Goal: Transaction & Acquisition: Purchase product/service

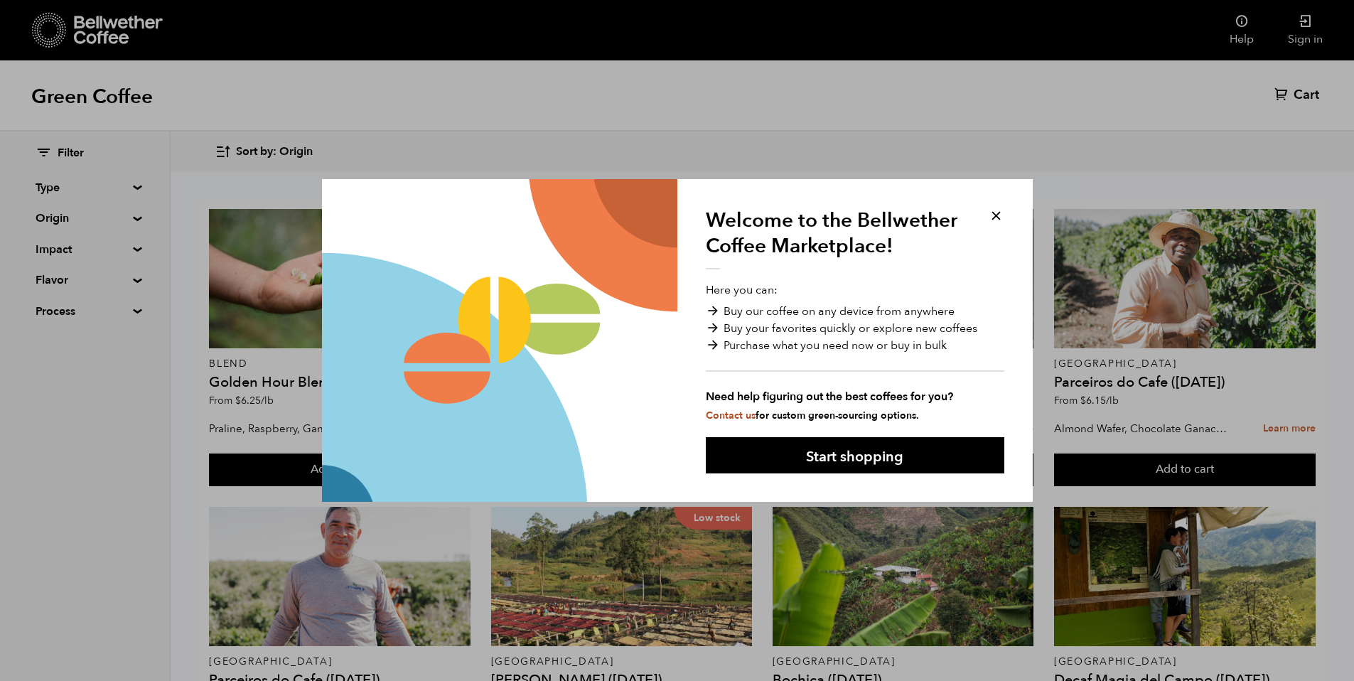
click at [997, 205] on div "Welcome to the Bellwether Coffee Marketplace! Here you can: Buy our coffee on a…" at bounding box center [854, 340] width 355 height 323
click at [997, 209] on button at bounding box center [996, 216] width 16 height 16
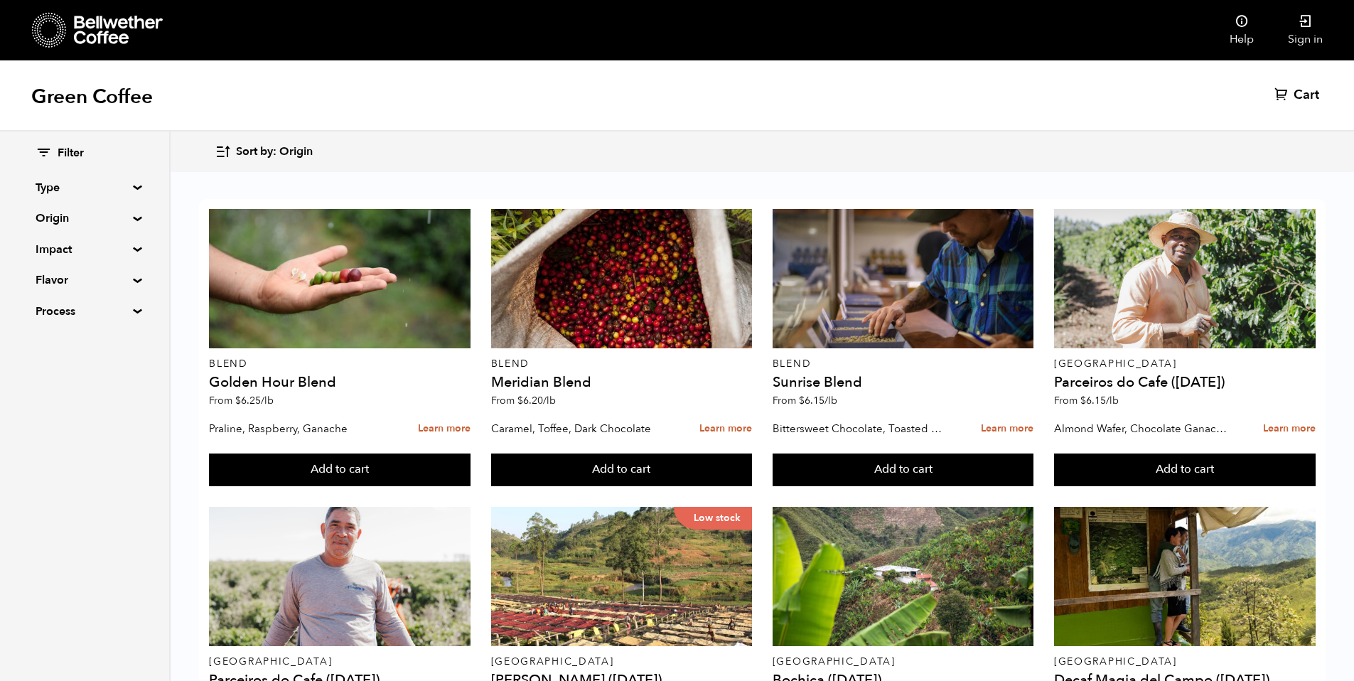
click at [133, 186] on summary "Type" at bounding box center [85, 187] width 98 height 17
click at [39, 308] on input "Year Round" at bounding box center [42, 304] width 13 height 13
checkbox input "true"
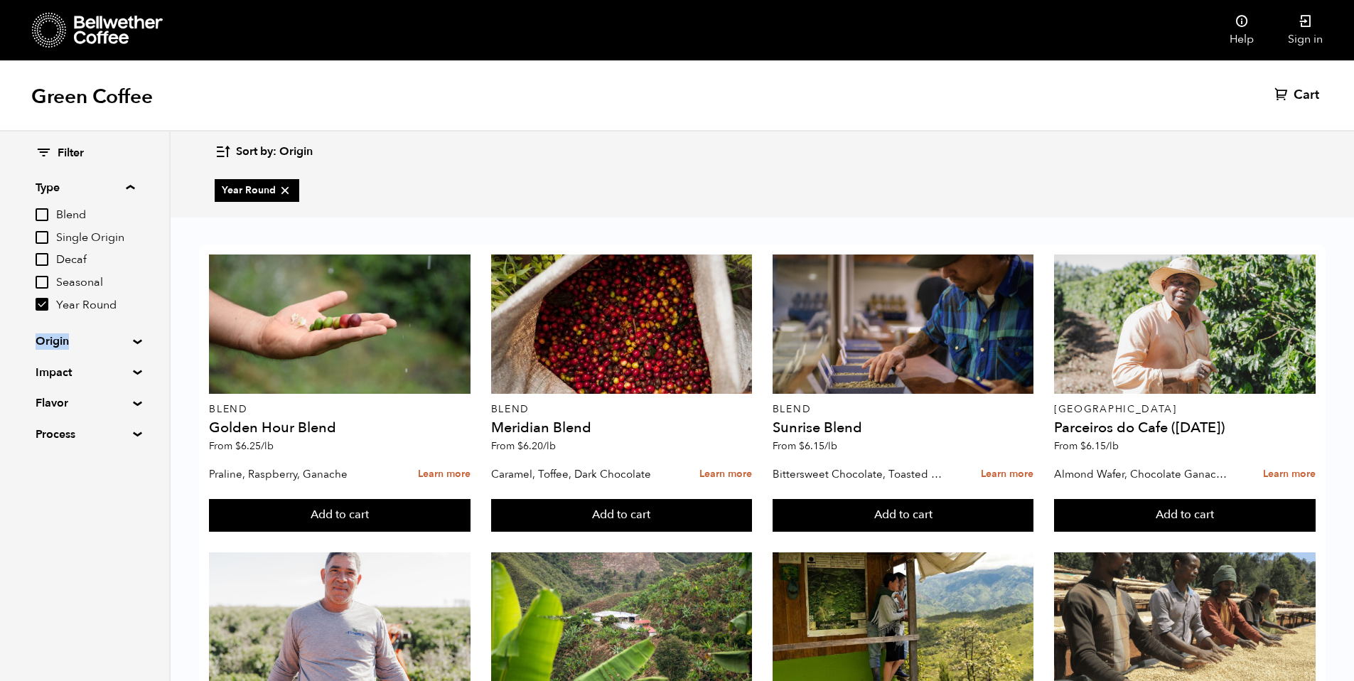
click at [120, 333] on div "Filter Type Blend Single Origin Decaf Seasonal Year Round Origin Blend [GEOGRAP…" at bounding box center [84, 293] width 169 height 325
click at [123, 334] on summary "Origin" at bounding box center [85, 341] width 98 height 17
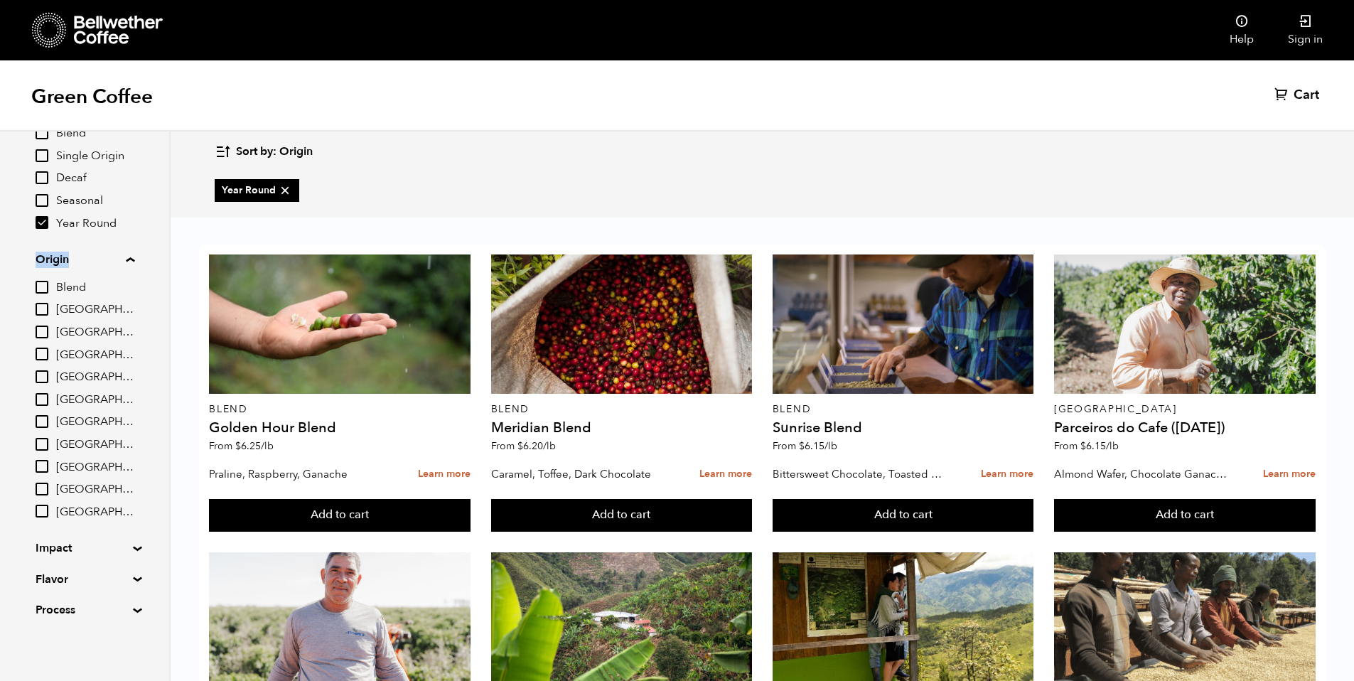
scroll to position [83, 0]
click at [45, 446] on input "[GEOGRAPHIC_DATA]" at bounding box center [42, 442] width 13 height 13
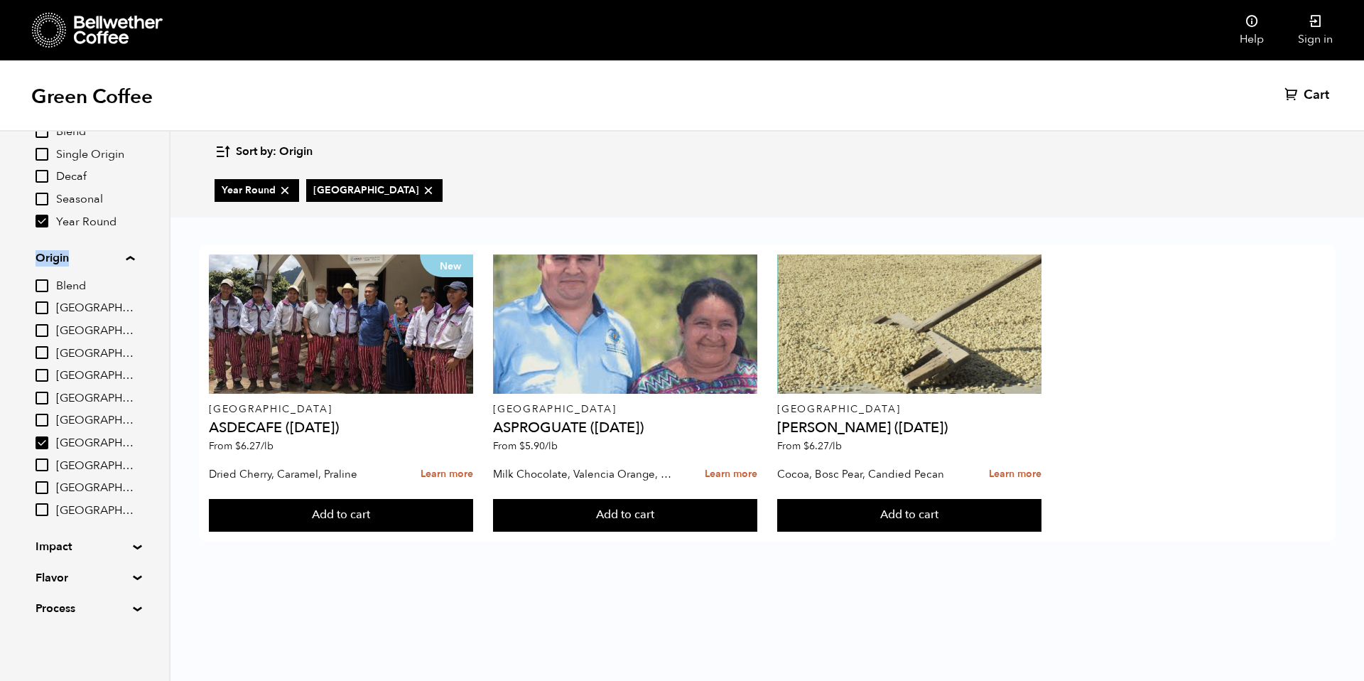
click at [43, 441] on input "[GEOGRAPHIC_DATA]" at bounding box center [42, 442] width 13 height 13
checkbox input "false"
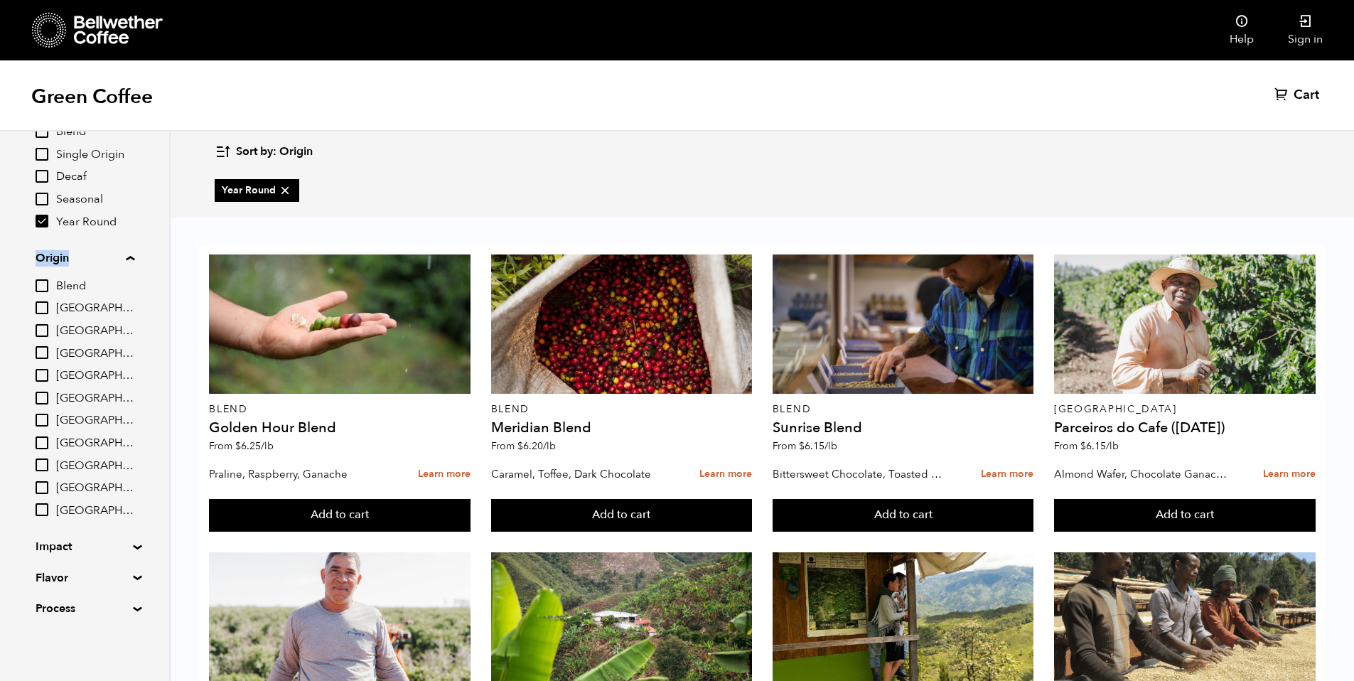
click at [43, 426] on input "[GEOGRAPHIC_DATA]" at bounding box center [42, 420] width 13 height 13
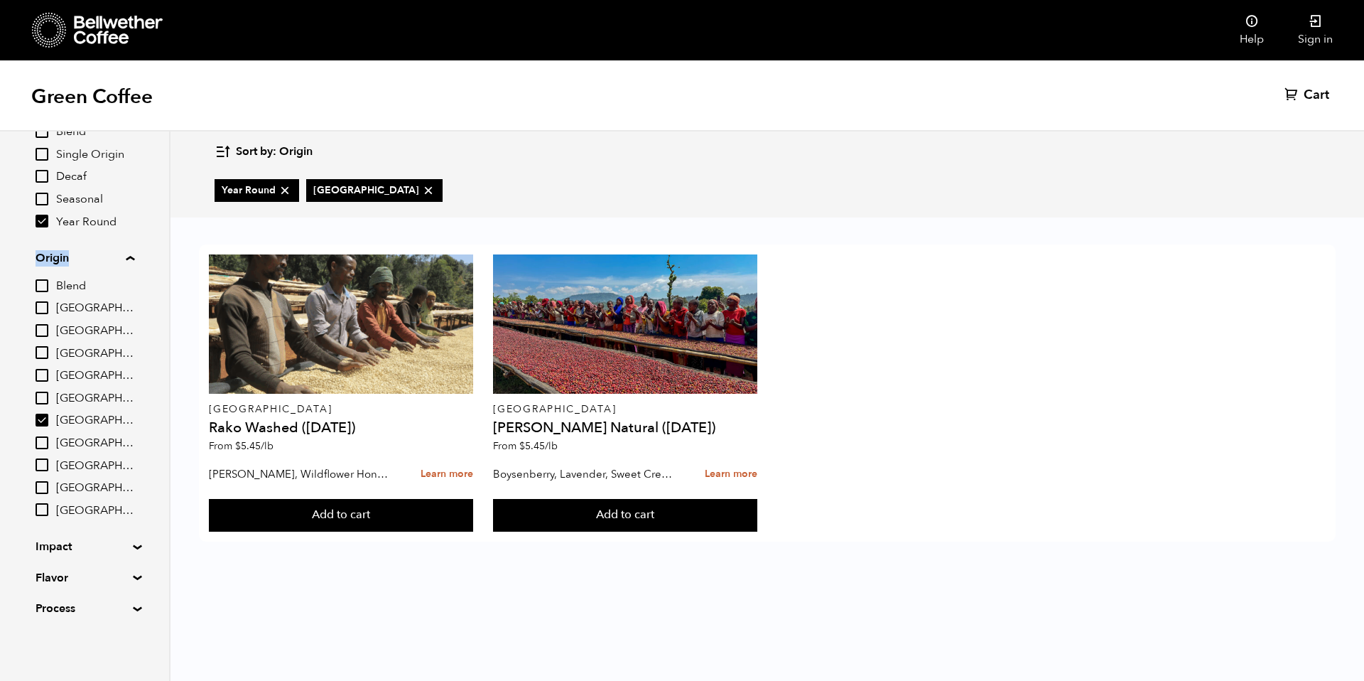
click at [43, 426] on input "[GEOGRAPHIC_DATA]" at bounding box center [42, 420] width 13 height 13
checkbox input "false"
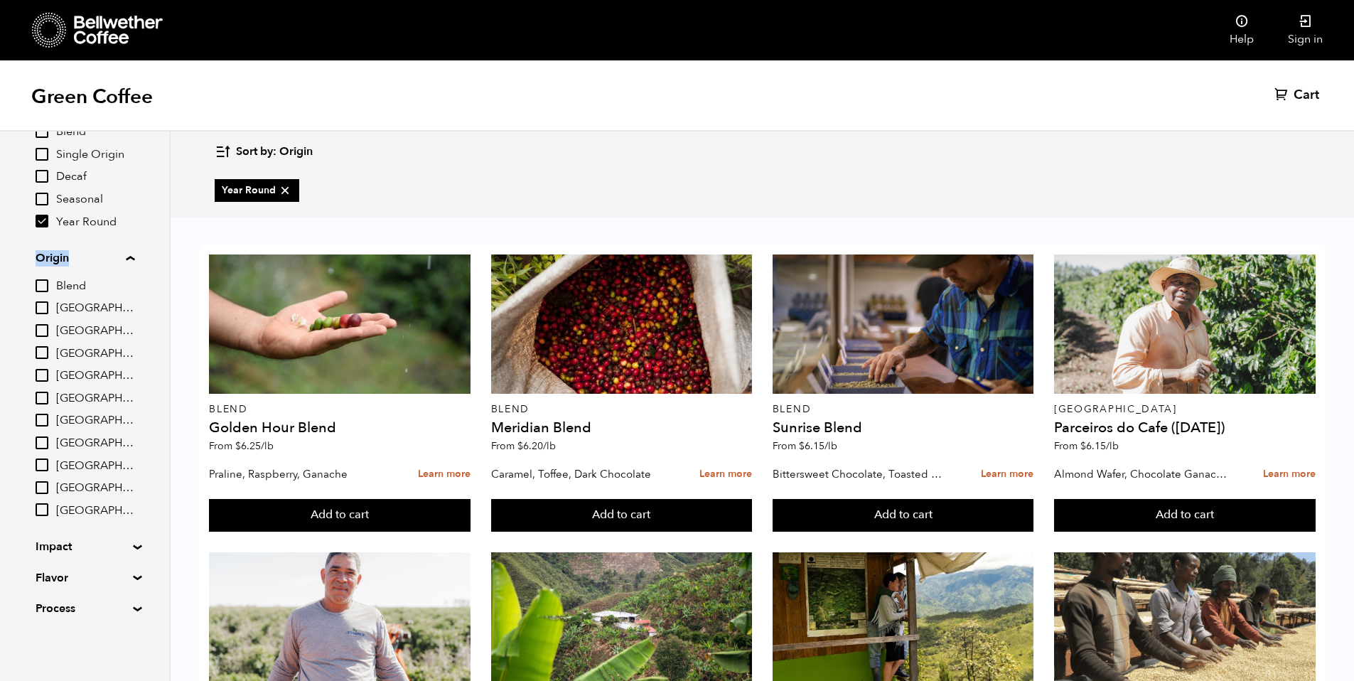
click at [43, 399] on input "East Java" at bounding box center [42, 398] width 13 height 13
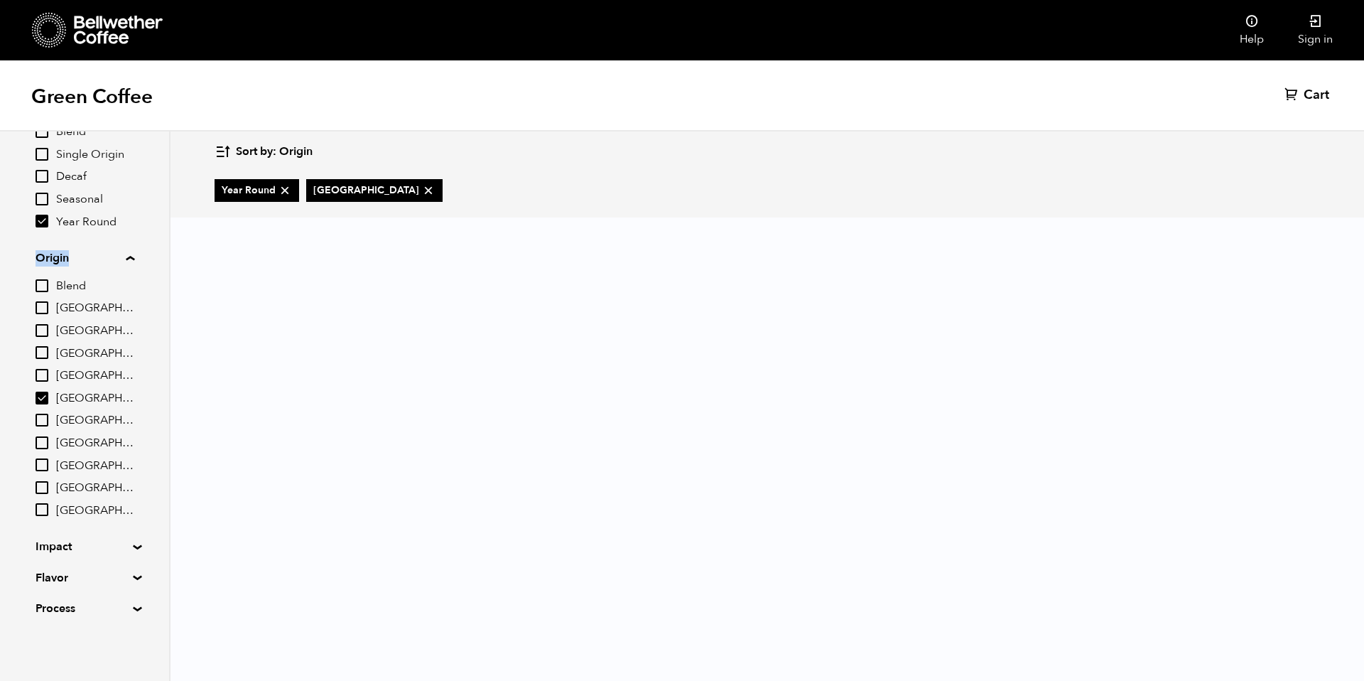
click at [43, 392] on input "East Java" at bounding box center [42, 398] width 13 height 13
checkbox input "false"
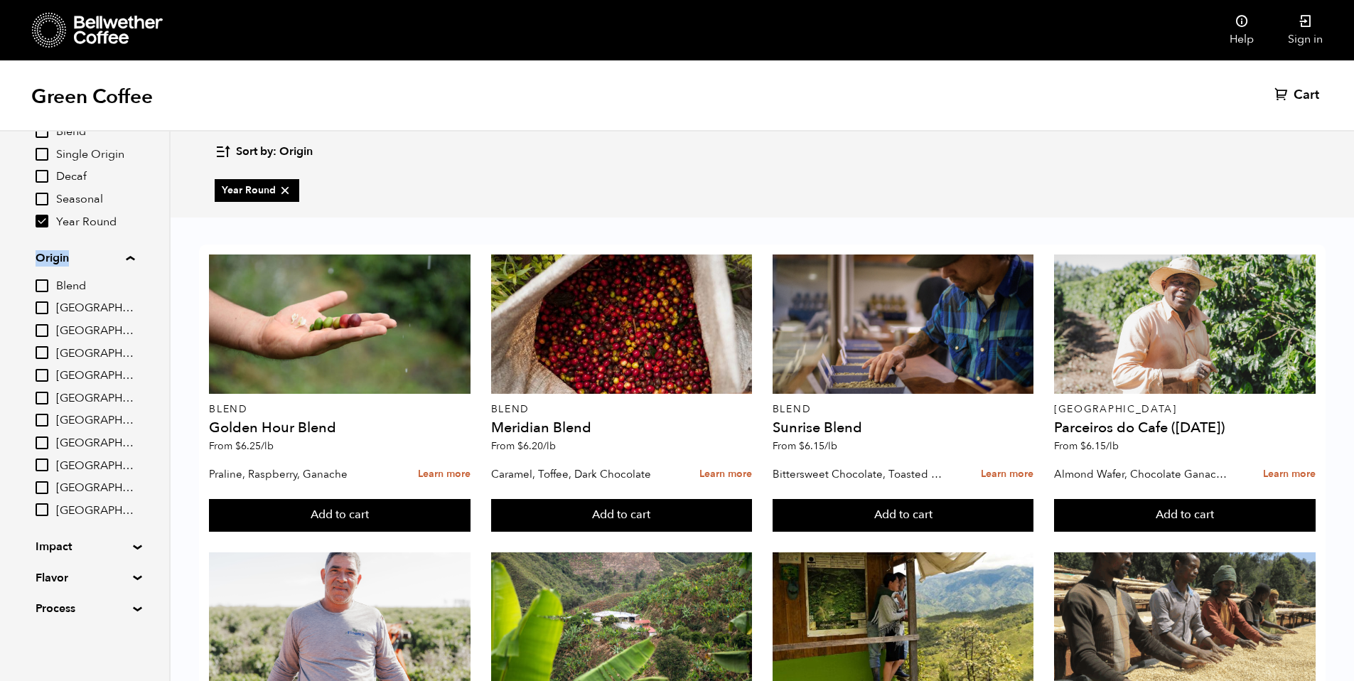
click at [42, 372] on input "[GEOGRAPHIC_DATA]" at bounding box center [42, 375] width 13 height 13
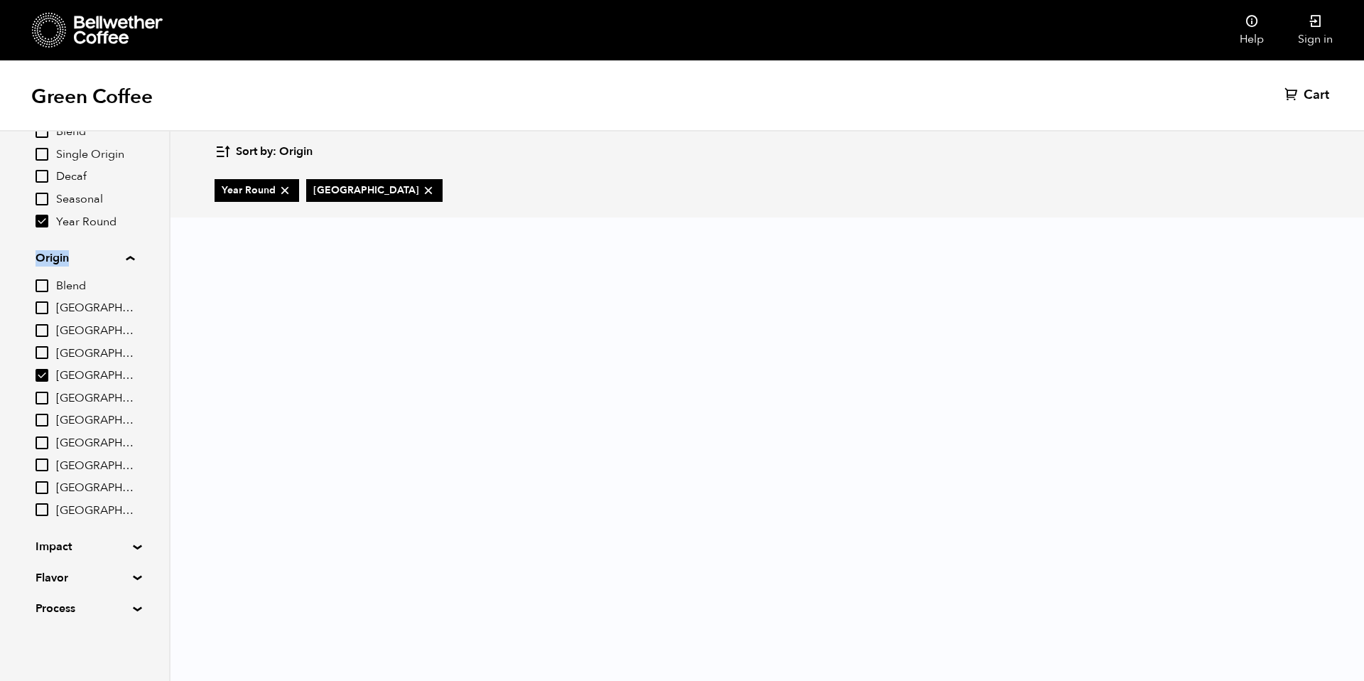
click at [42, 372] on input "[GEOGRAPHIC_DATA]" at bounding box center [42, 375] width 13 height 13
checkbox input "false"
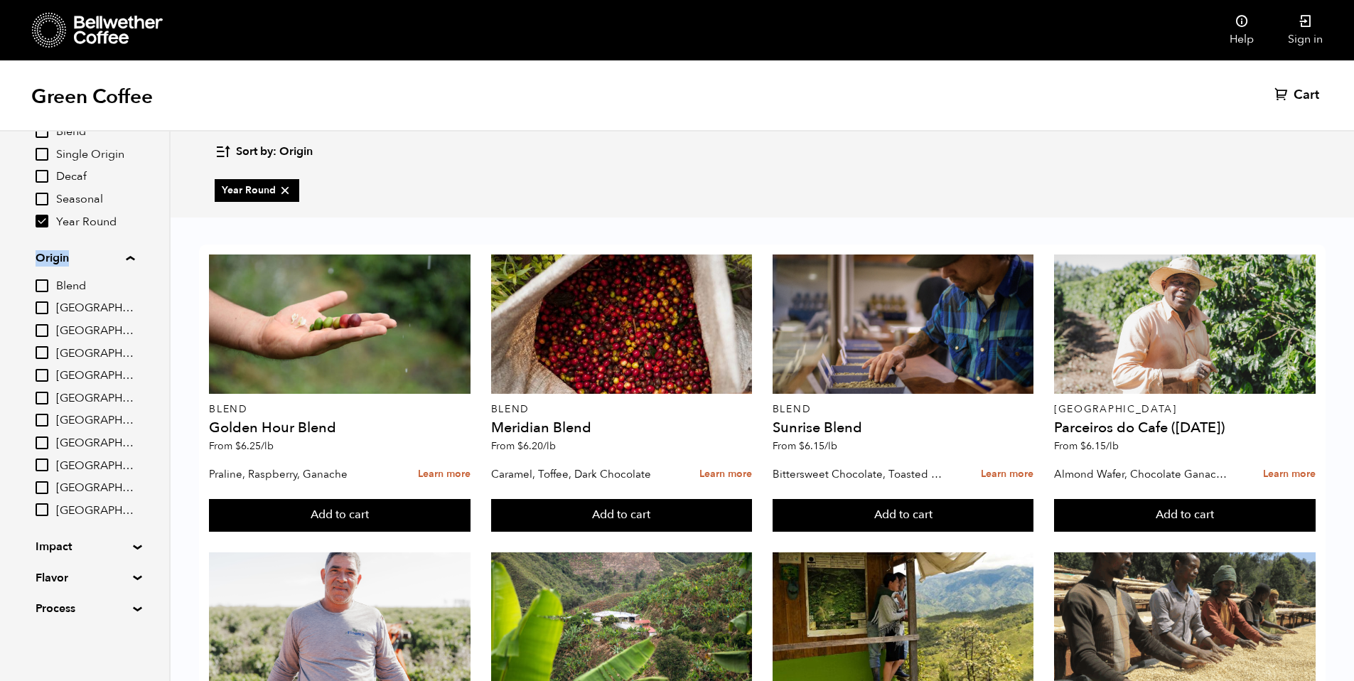
click at [47, 359] on input "[GEOGRAPHIC_DATA]" at bounding box center [42, 352] width 13 height 13
checkbox input "true"
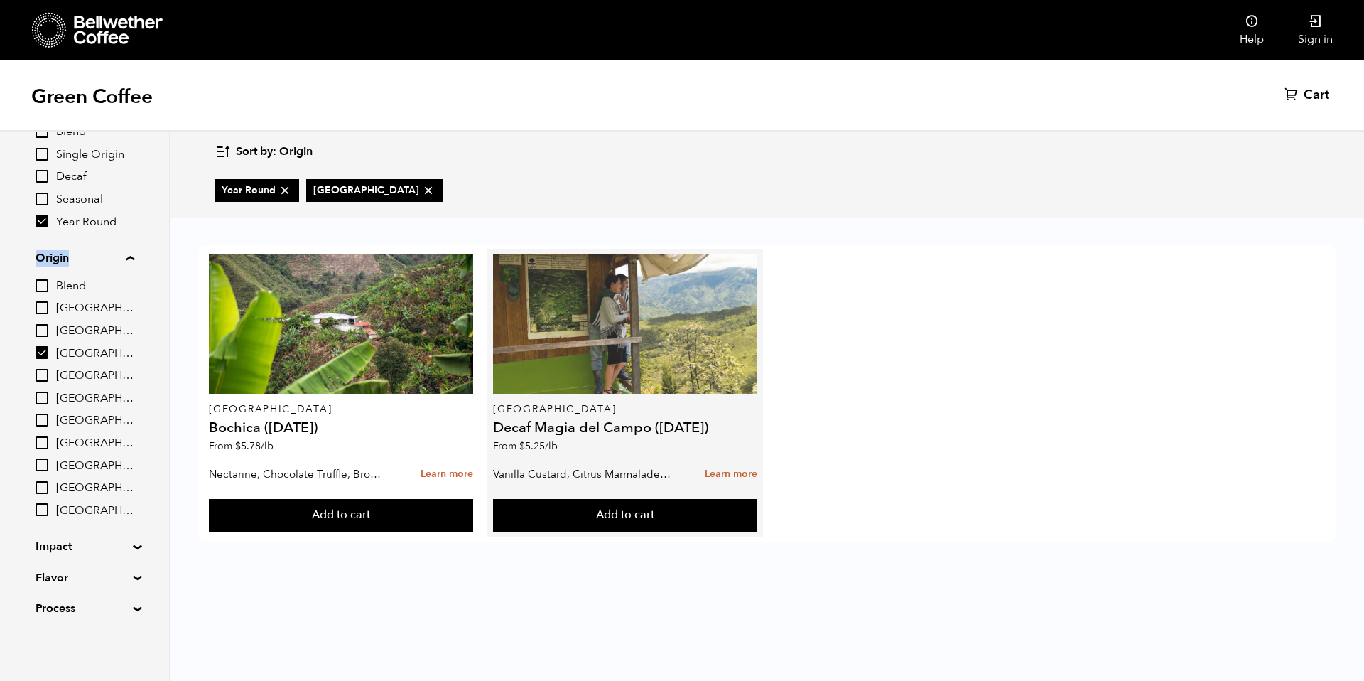
click at [637, 323] on div at bounding box center [625, 323] width 264 height 139
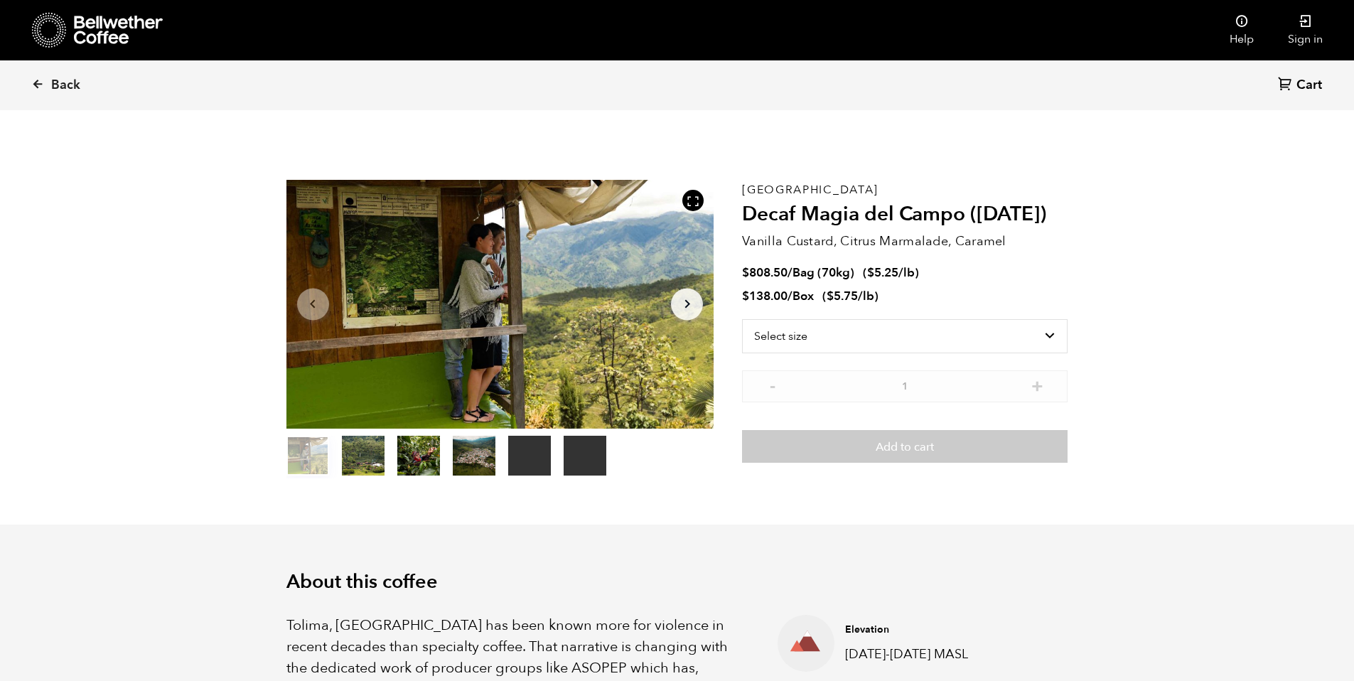
scroll to position [618, 757]
click at [846, 341] on select "Select size Bag (70kg) (154 lbs) Box (24 lbs)" at bounding box center [904, 336] width 325 height 34
click at [742, 319] on select "Select size Bag (70kg) (154 lbs) Box (24 lbs)" at bounding box center [904, 336] width 325 height 34
click at [939, 311] on select "Select size Bag (70kg) (154 lbs) Box (24 lbs)" at bounding box center [904, 313] width 325 height 34
select select "bag"
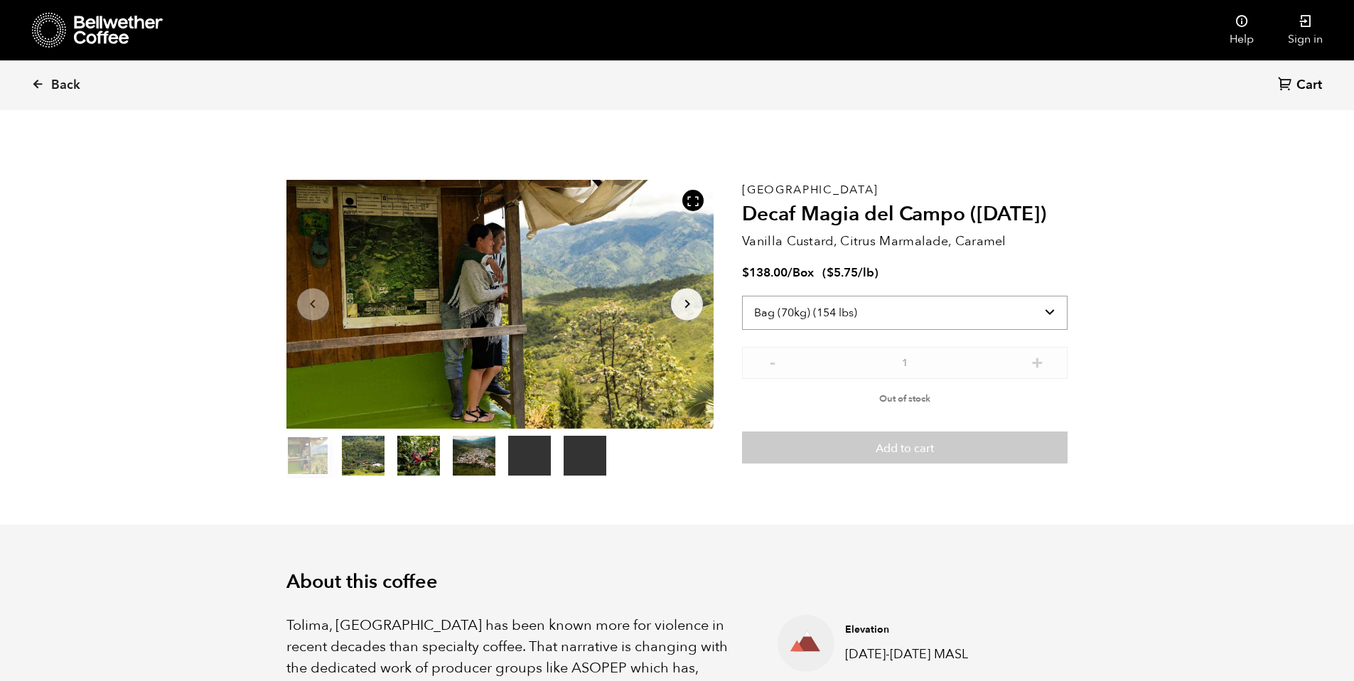
click at [742, 296] on select "Select size Bag (70kg) (154 lbs) Box (24 lbs)" at bounding box center [904, 313] width 325 height 34
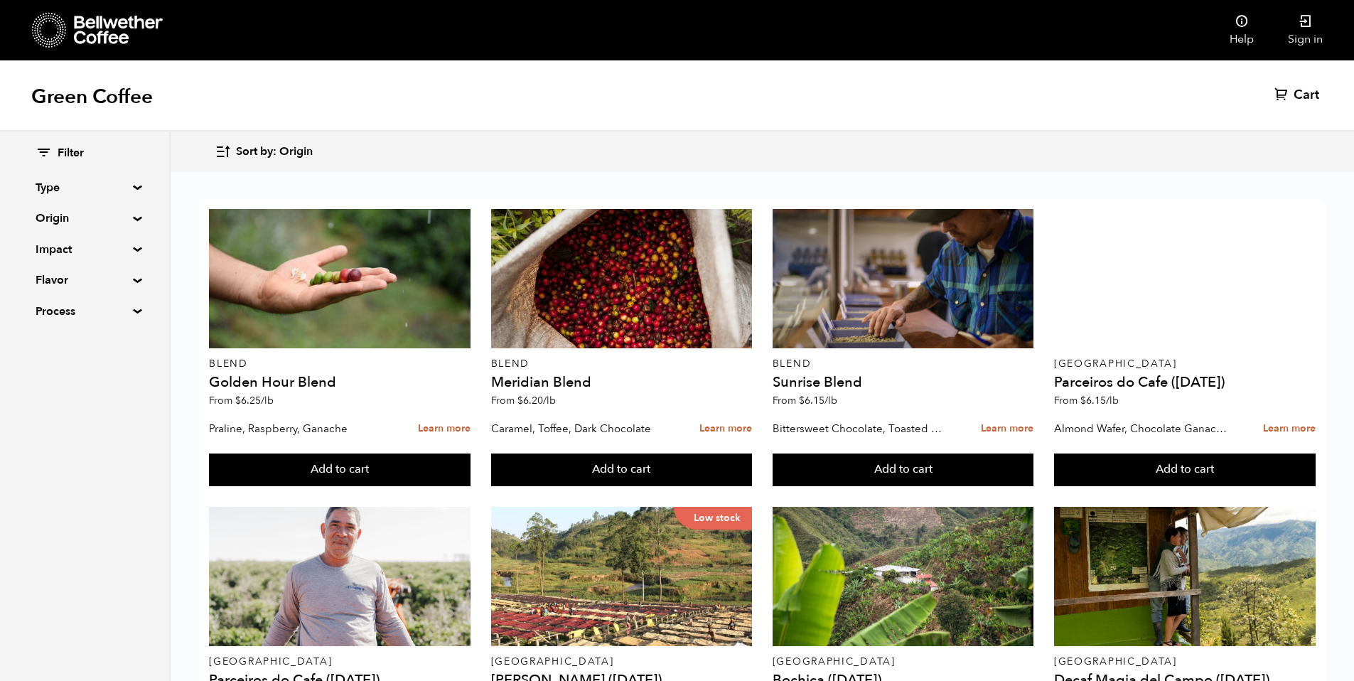
click at [122, 217] on summary "Origin" at bounding box center [85, 218] width 98 height 17
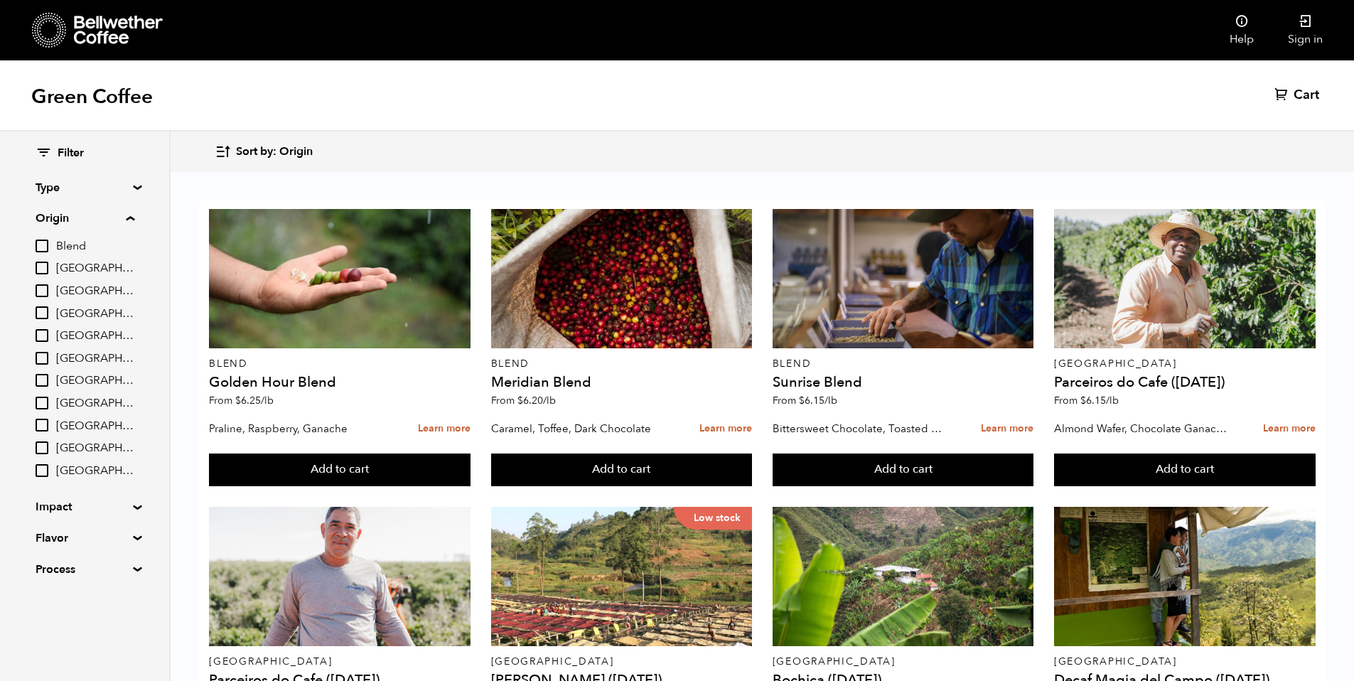
click at [44, 474] on input "[GEOGRAPHIC_DATA]" at bounding box center [42, 470] width 13 height 13
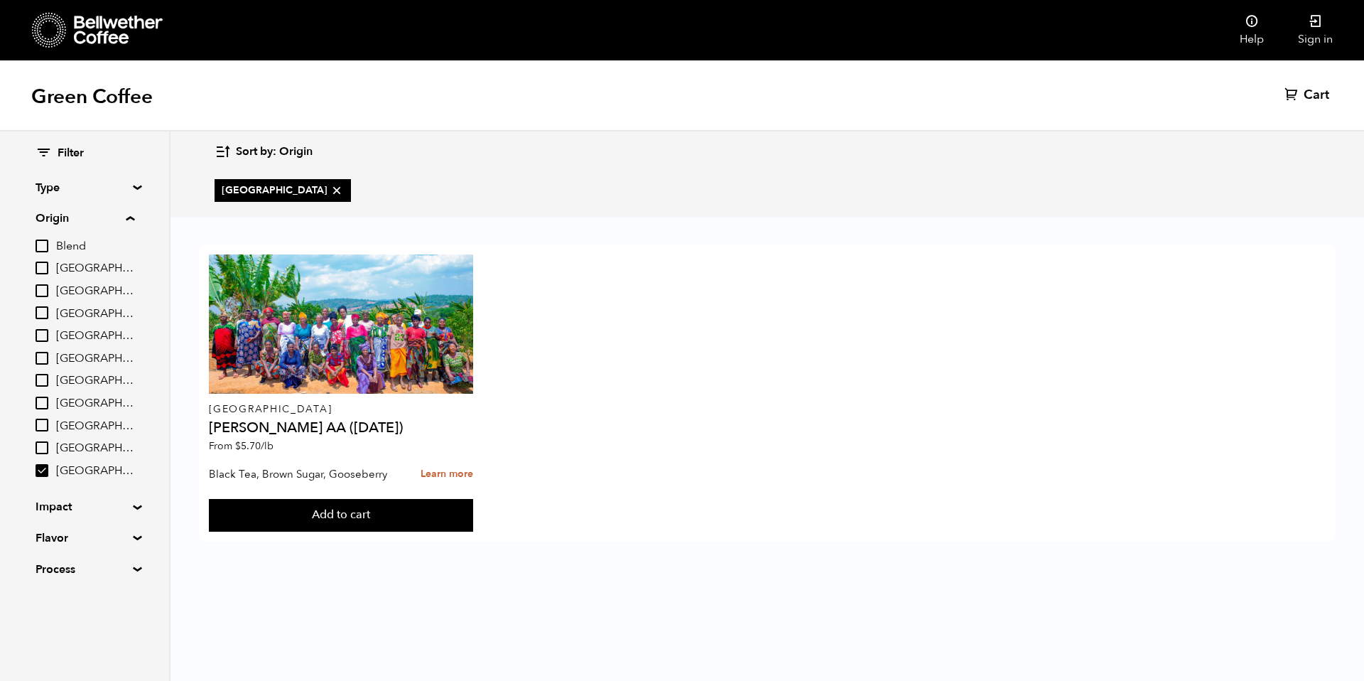
click at [48, 476] on input "[GEOGRAPHIC_DATA]" at bounding box center [42, 470] width 13 height 13
checkbox input "false"
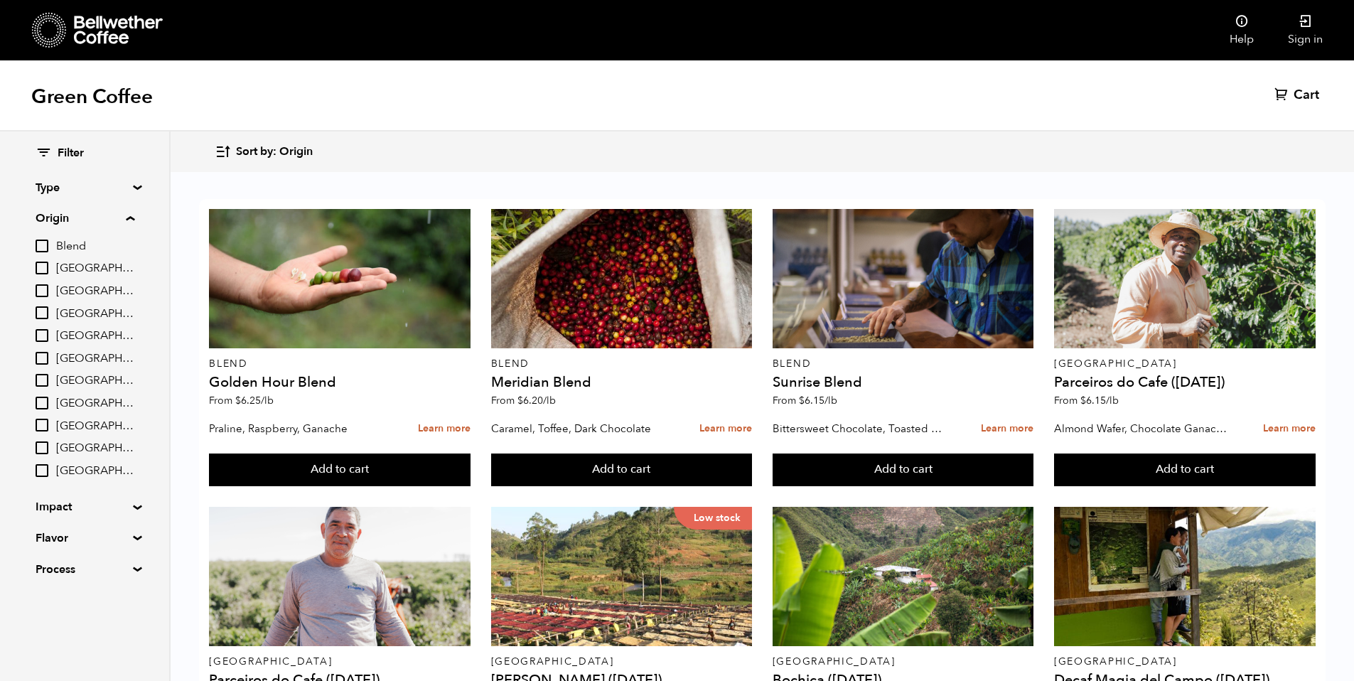
click at [143, 559] on div "Filter Type Blend Single Origin Decaf Seasonal Year Round Origin Blend [GEOGRAP…" at bounding box center [84, 361] width 169 height 460
click at [134, 574] on div "Filter Type Blend Single Origin Decaf Seasonal Year Round Origin Blend [GEOGRAP…" at bounding box center [84, 361] width 169 height 460
click at [122, 565] on summary "Process" at bounding box center [85, 569] width 98 height 17
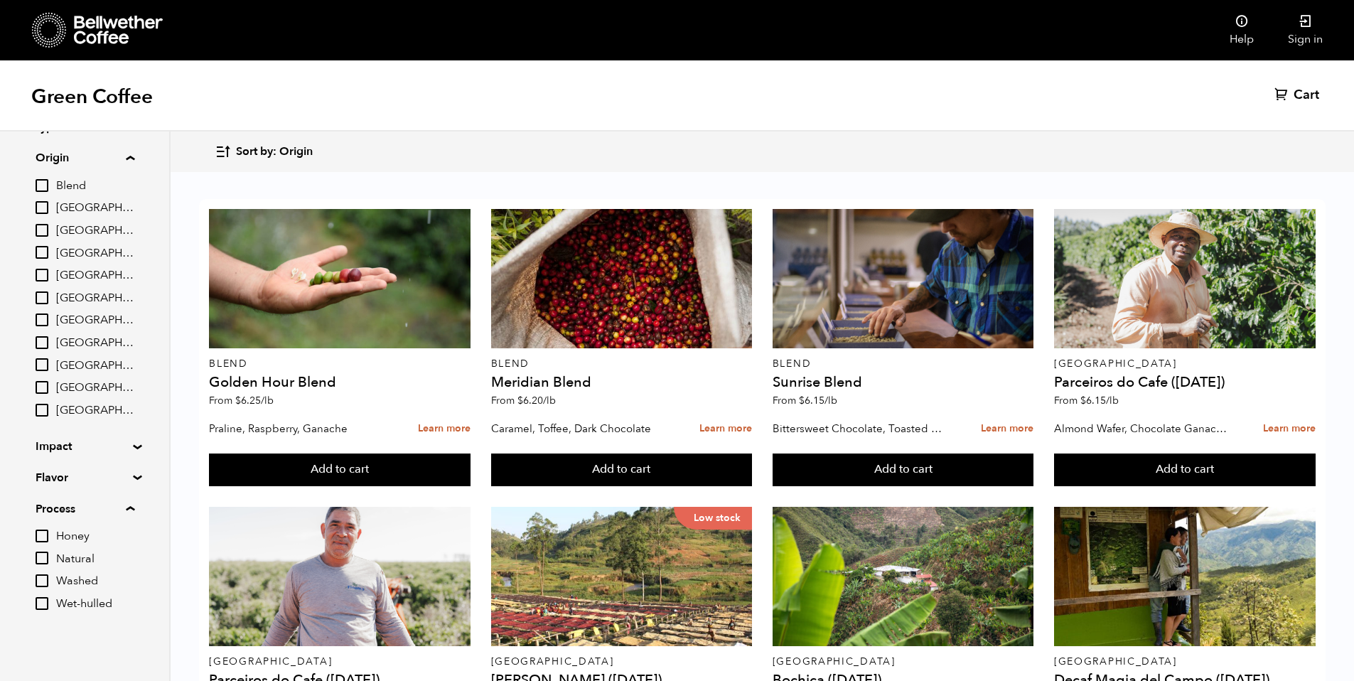
scroll to position [262, 0]
click at [129, 469] on div "Filter Type Blend Single Origin Decaf Seasonal Year Round Origin Blend [GEOGRAP…" at bounding box center [84, 351] width 169 height 560
click at [134, 479] on summary "Flavor" at bounding box center [85, 477] width 98 height 17
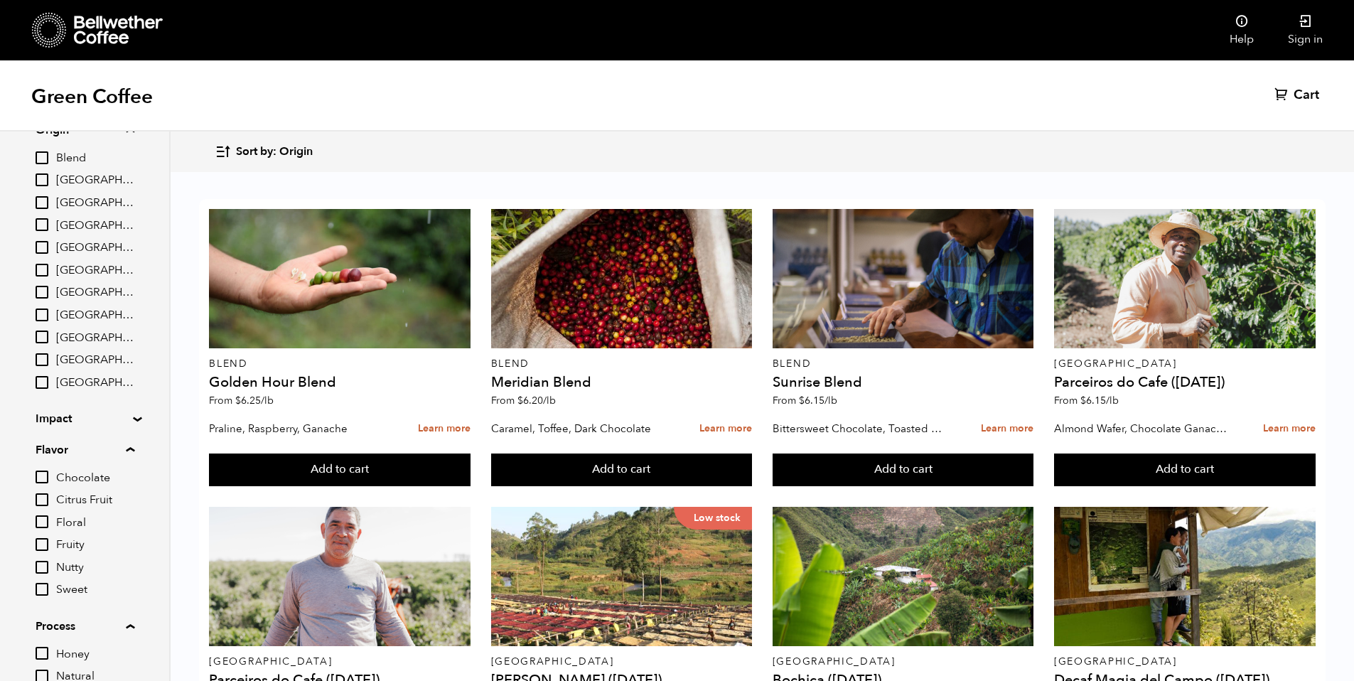
scroll to position [97, 0]
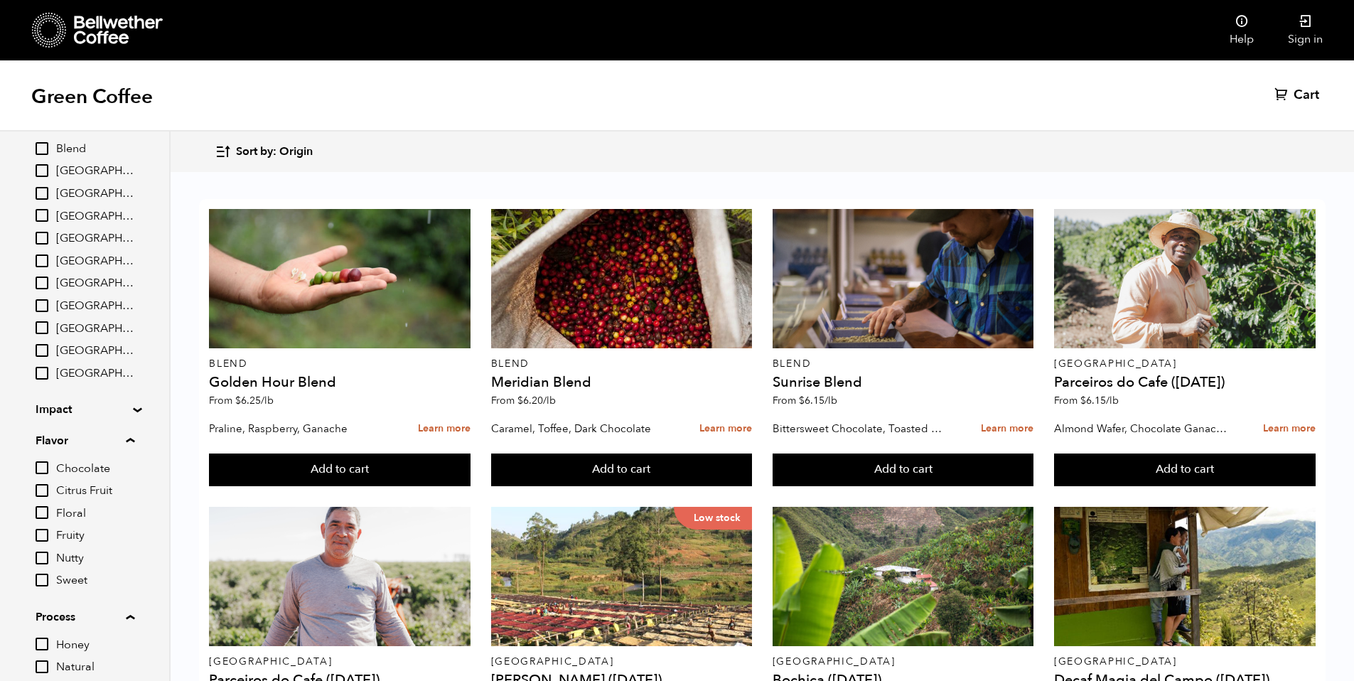
click at [134, 414] on div "Filter Type Blend Single Origin Decaf Seasonal Year Round Origin Blend [GEOGRAP…" at bounding box center [84, 387] width 169 height 706
click at [132, 411] on summary "Impact" at bounding box center [85, 409] width 98 height 17
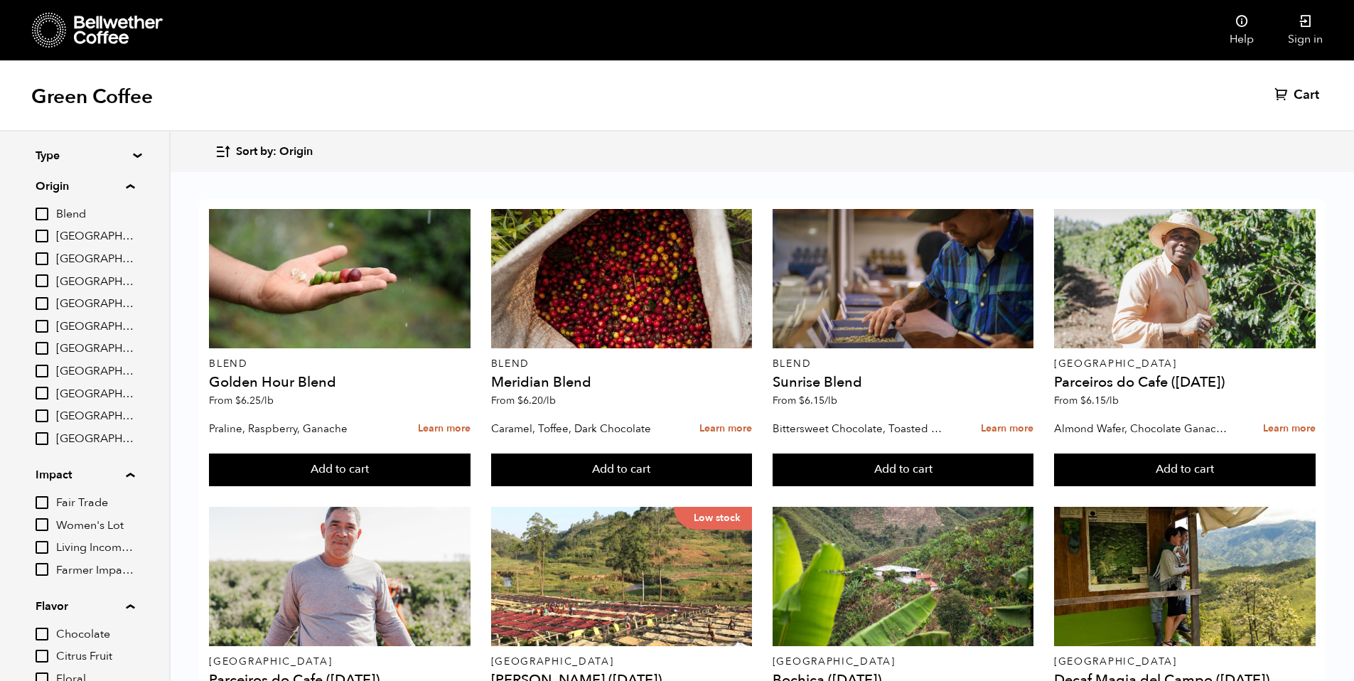
scroll to position [0, 0]
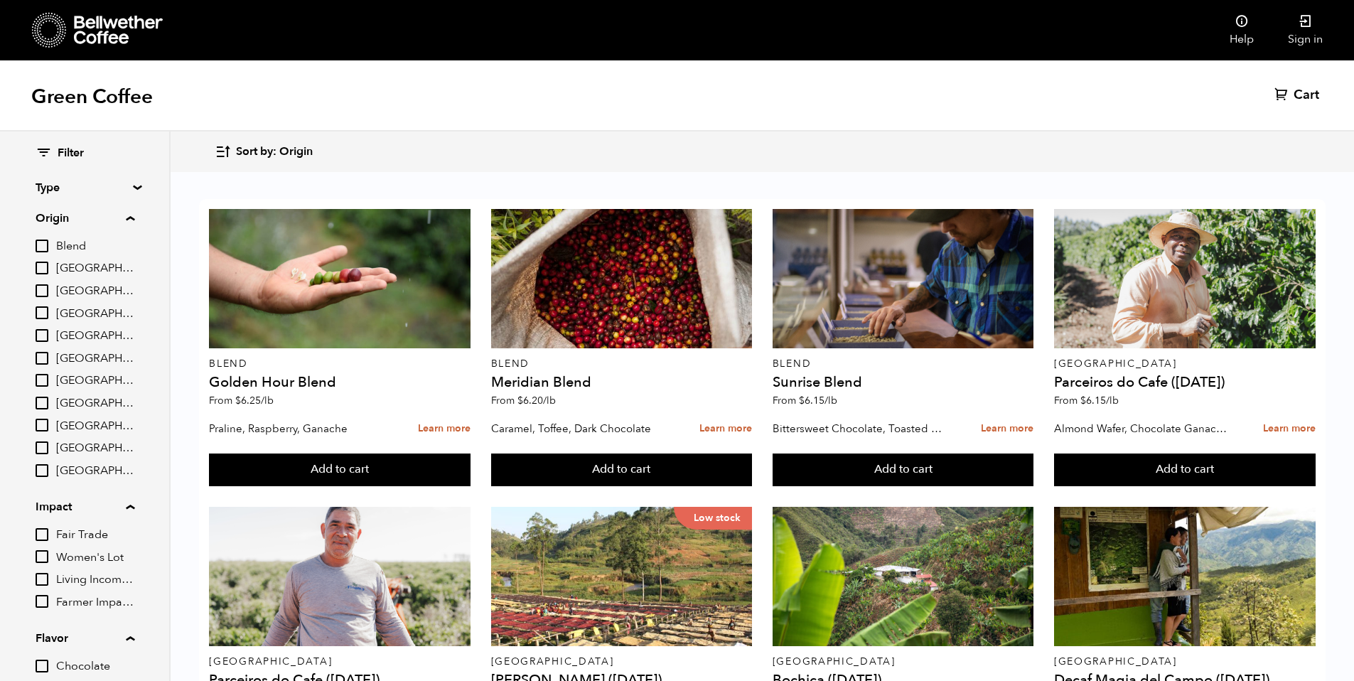
click at [137, 192] on div "Filter Type Blend Single Origin Decaf Seasonal Year Round Origin Blend [GEOGRAP…" at bounding box center [84, 534] width 169 height 806
click at [134, 188] on summary "Type" at bounding box center [85, 187] width 98 height 17
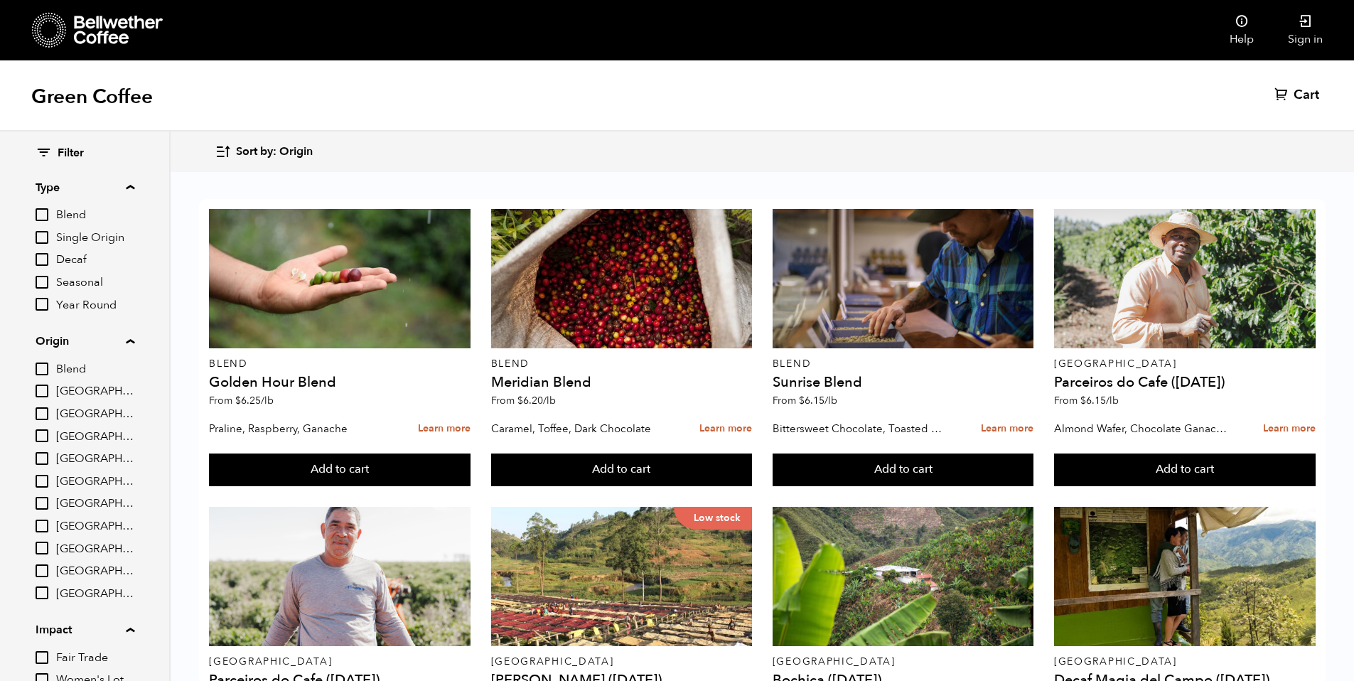
click at [41, 212] on input "Blend" at bounding box center [42, 214] width 13 height 13
checkbox input "true"
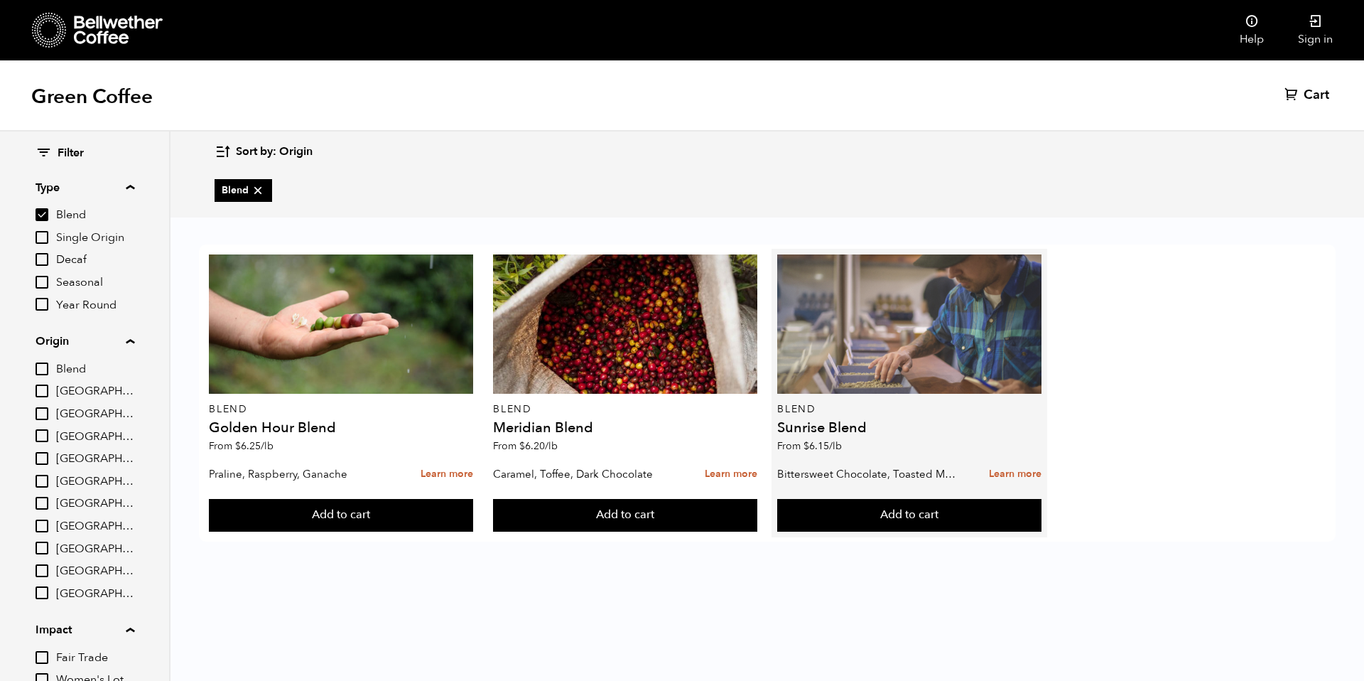
click at [821, 388] on div at bounding box center [909, 323] width 264 height 139
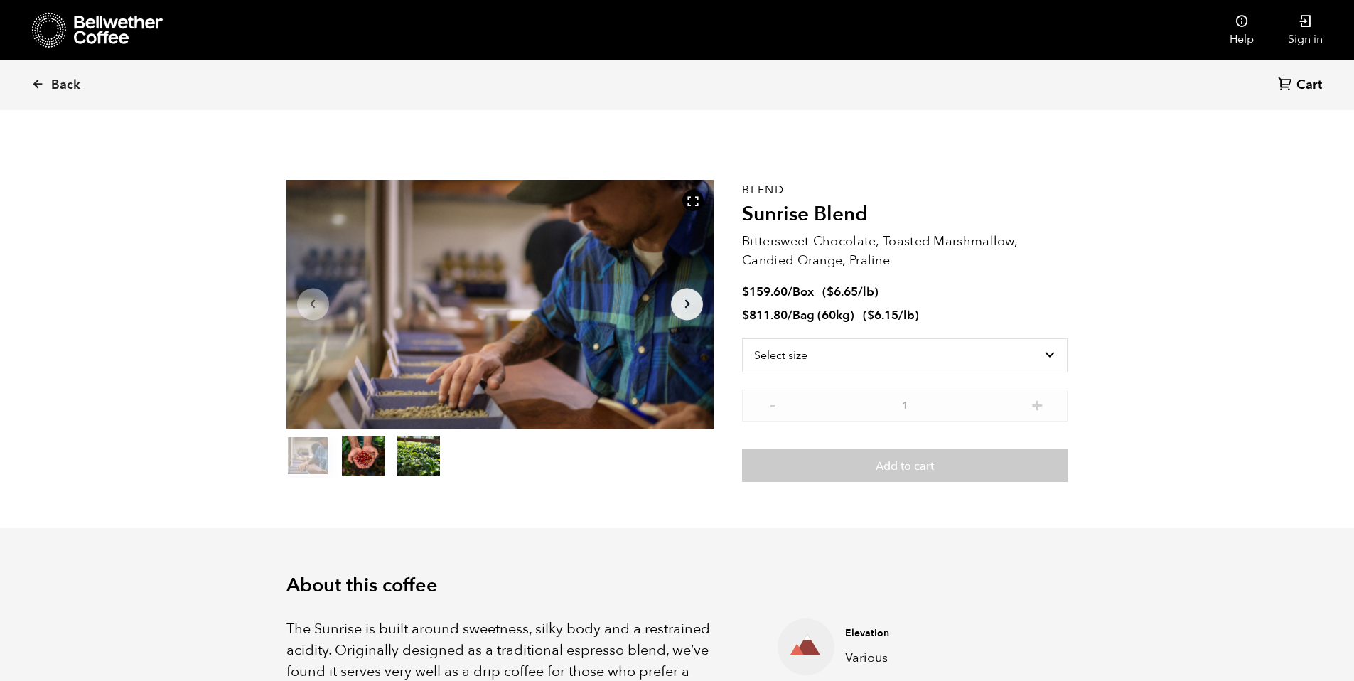
scroll to position [618, 757]
click at [836, 365] on select "Select size Bag (60kg) (132 lbs) Box (24 lbs)" at bounding box center [904, 355] width 325 height 34
select select "box"
click at [742, 338] on select "Select size Bag (60kg) (132 lbs) Box (24 lbs)" at bounding box center [904, 355] width 325 height 34
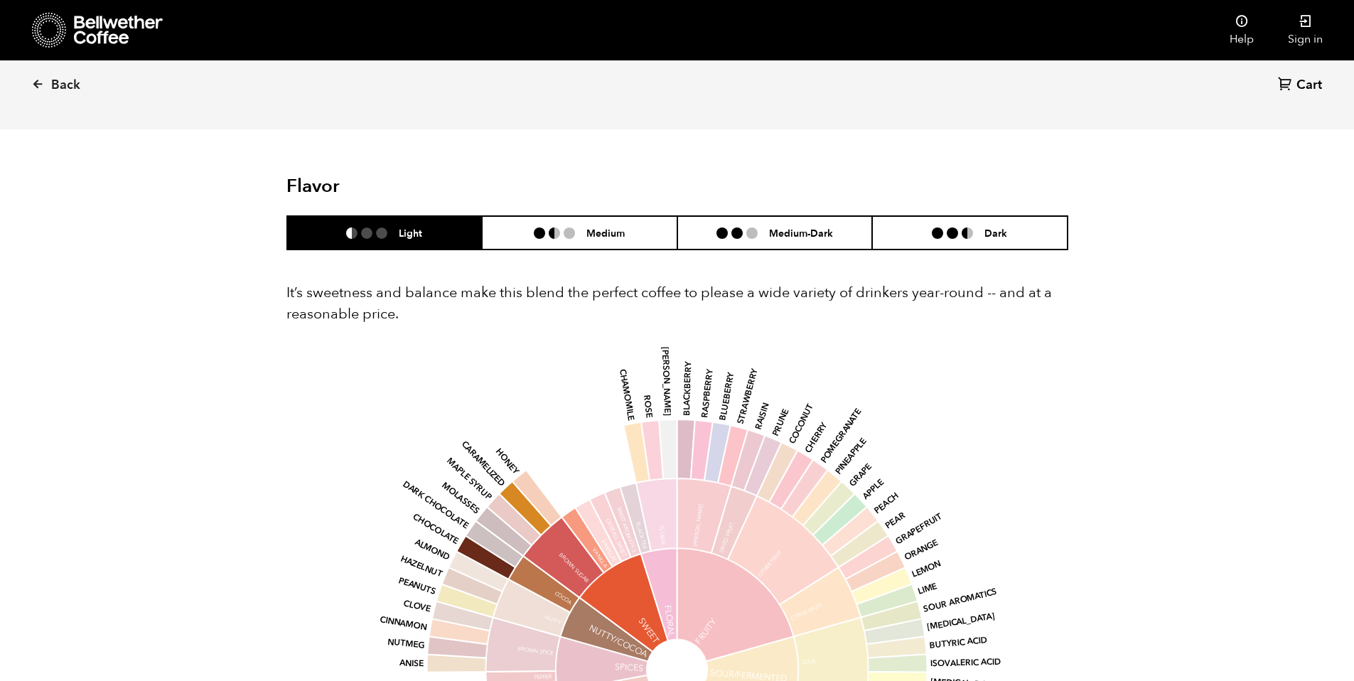
scroll to position [821, 0]
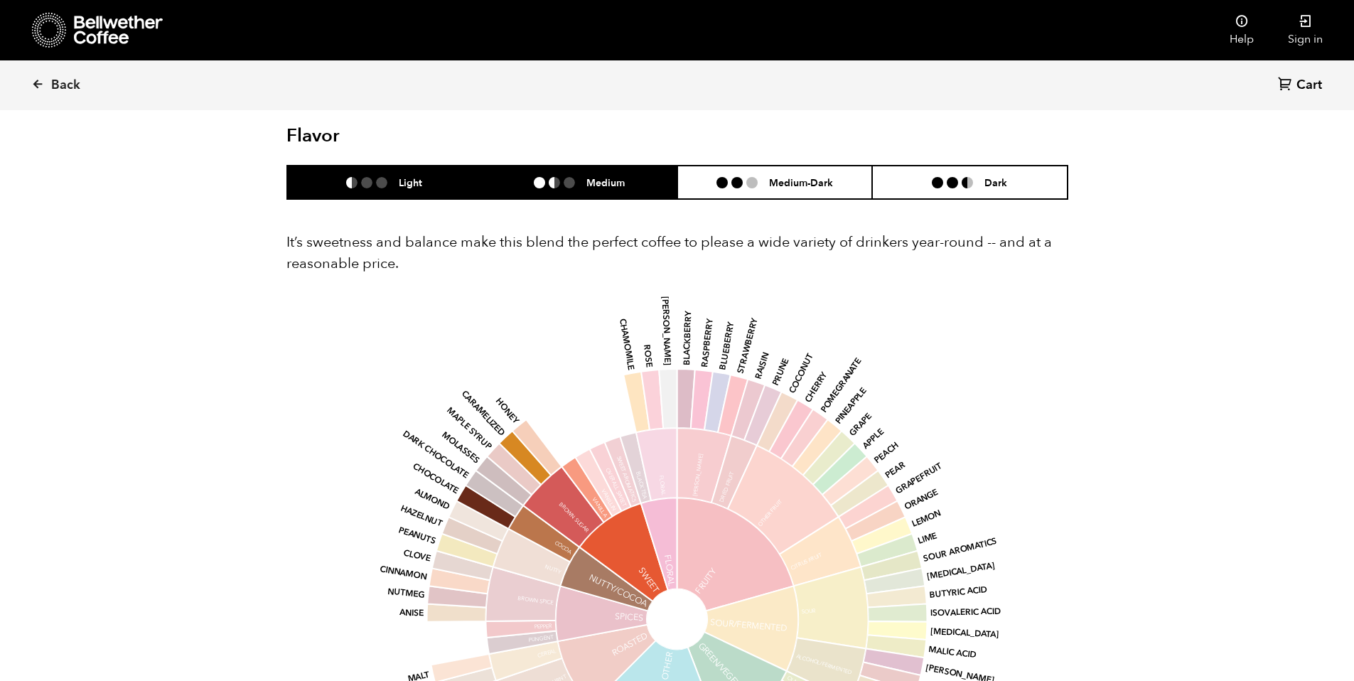
click at [482, 191] on li "Medium" at bounding box center [579, 182] width 195 height 33
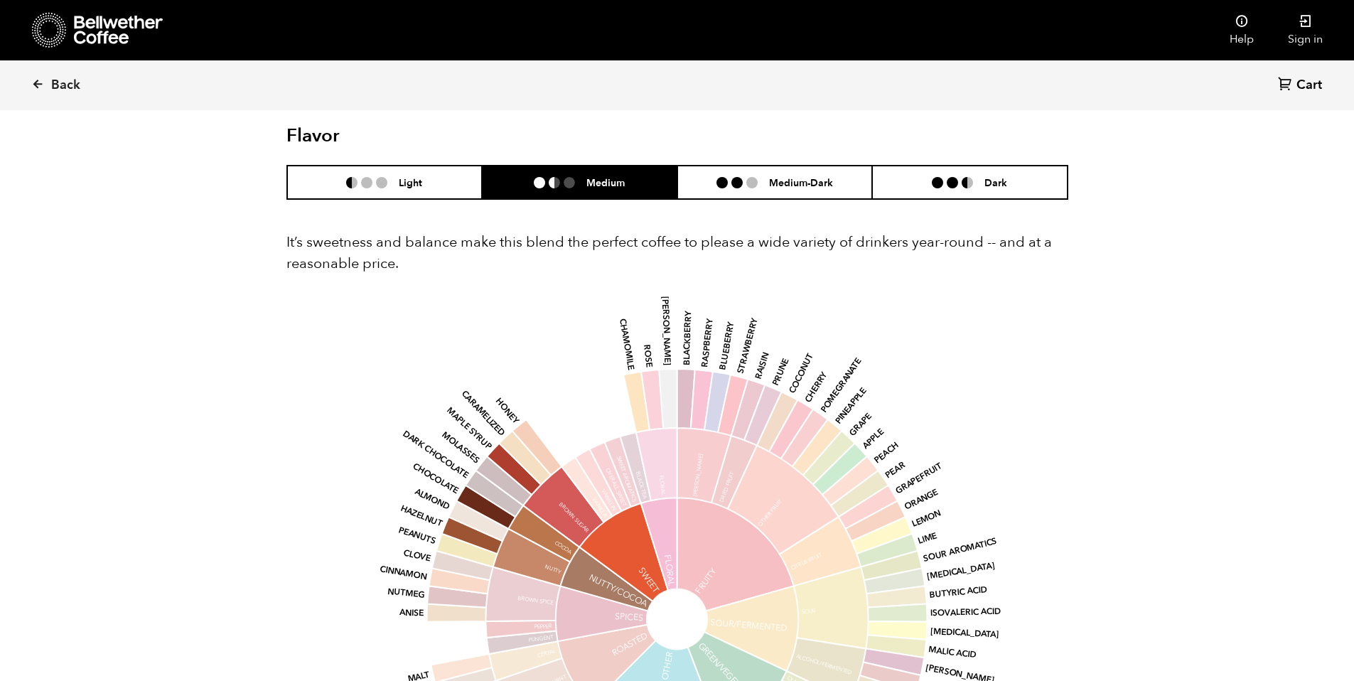
click at [669, 195] on li "Medium" at bounding box center [579, 182] width 195 height 33
click at [757, 187] on li at bounding box center [751, 182] width 11 height 11
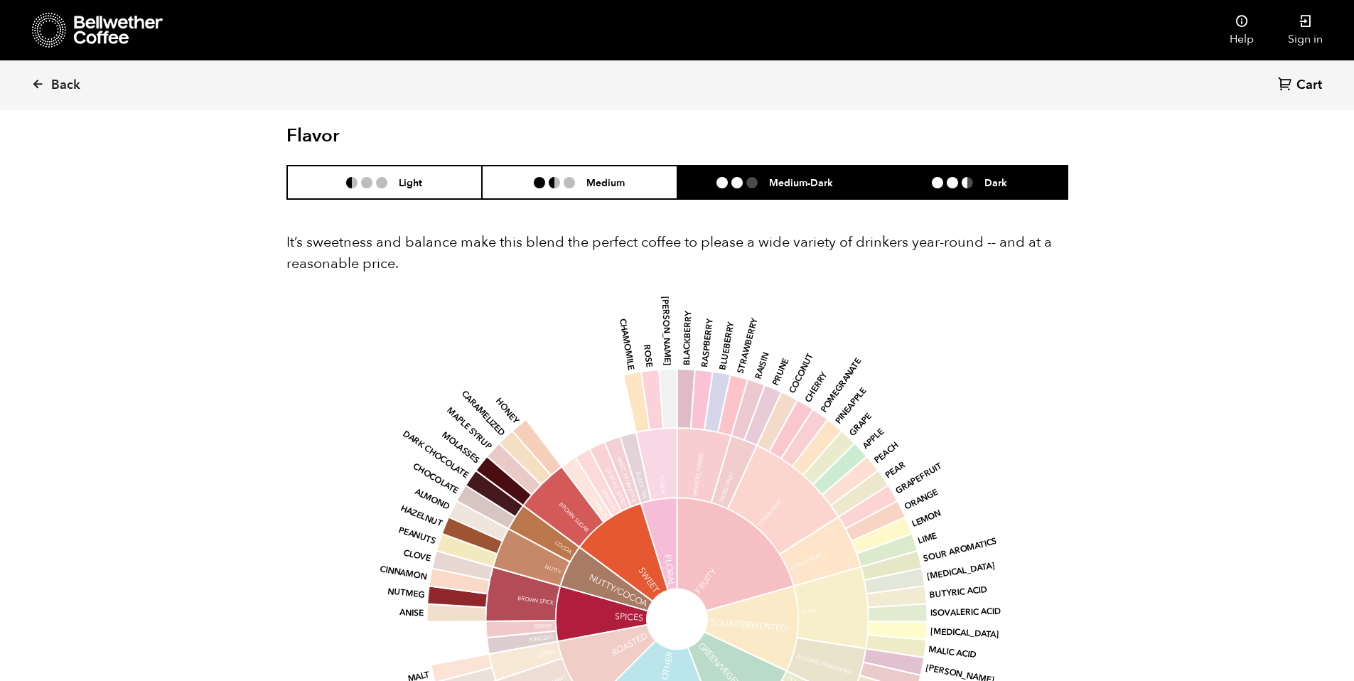
click at [877, 185] on li "Dark" at bounding box center [969, 182] width 195 height 33
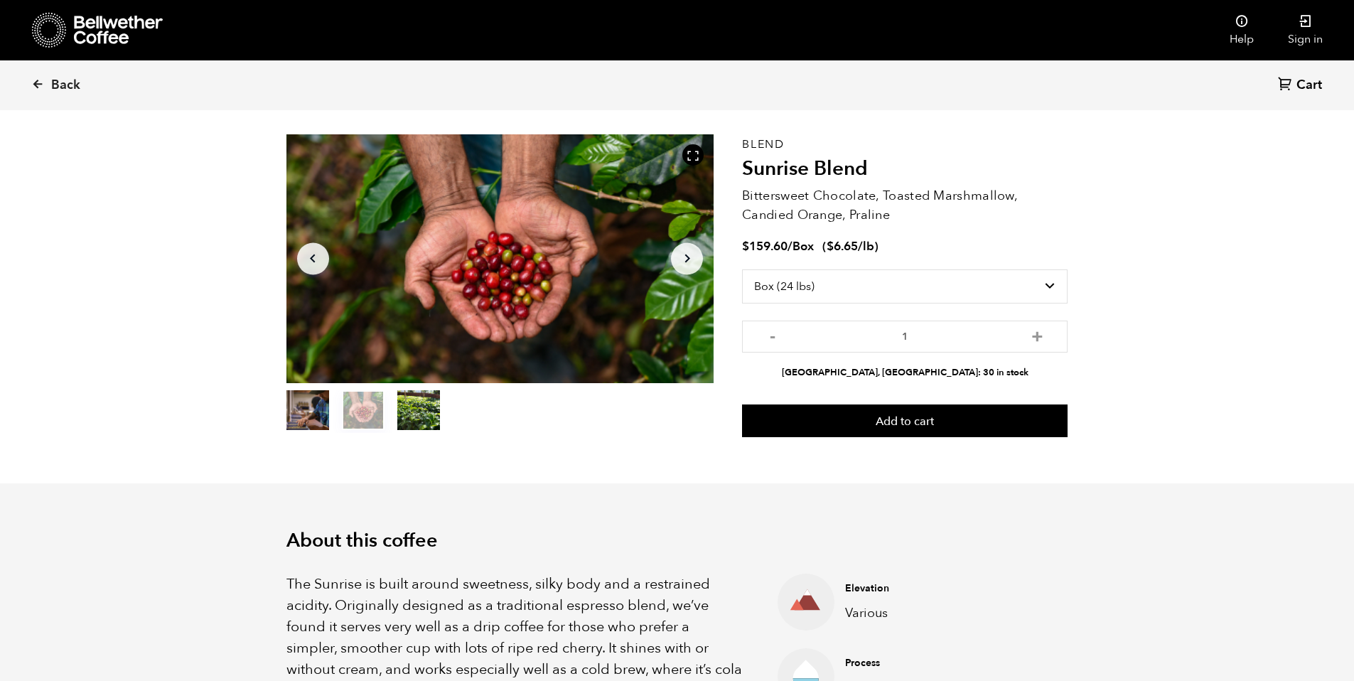
scroll to position [0, 0]
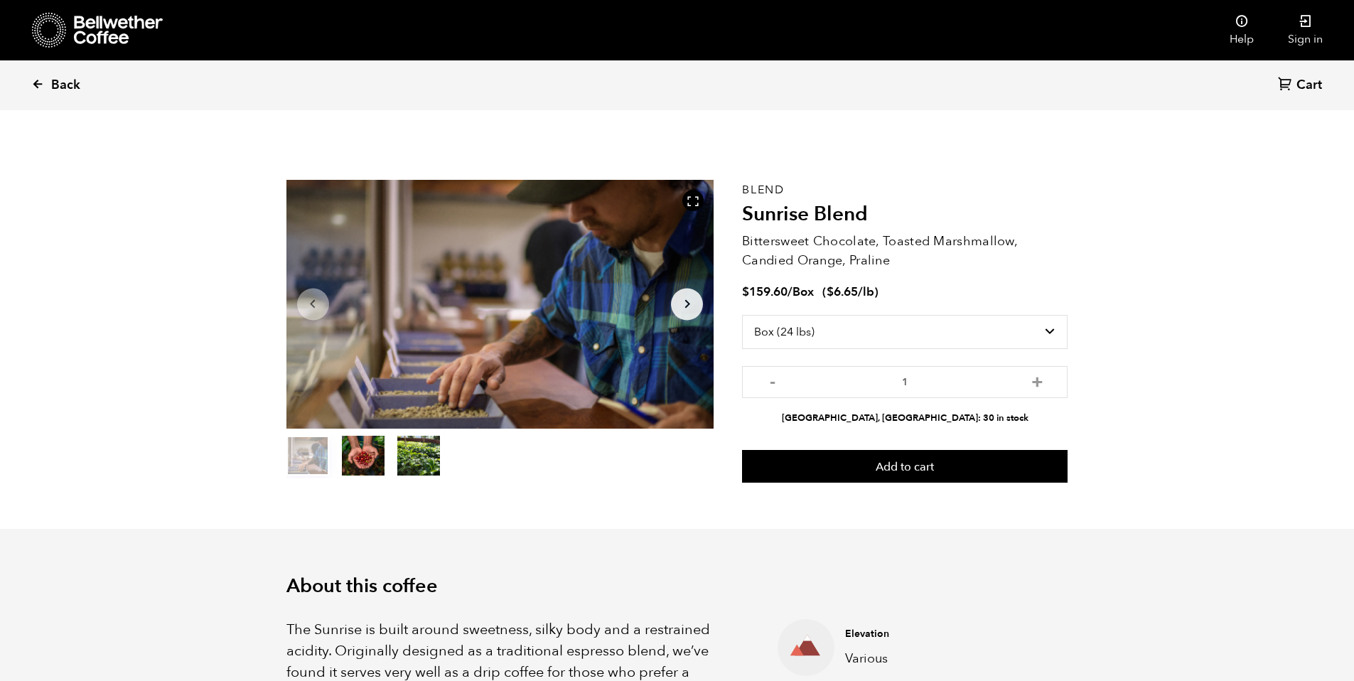
drag, startPoint x: 1, startPoint y: 98, endPoint x: 38, endPoint y: 89, distance: 38.1
click at [38, 89] on div "Back Cart (0)" at bounding box center [677, 85] width 1354 height 50
click at [46, 82] on link "Back" at bounding box center [75, 85] width 88 height 48
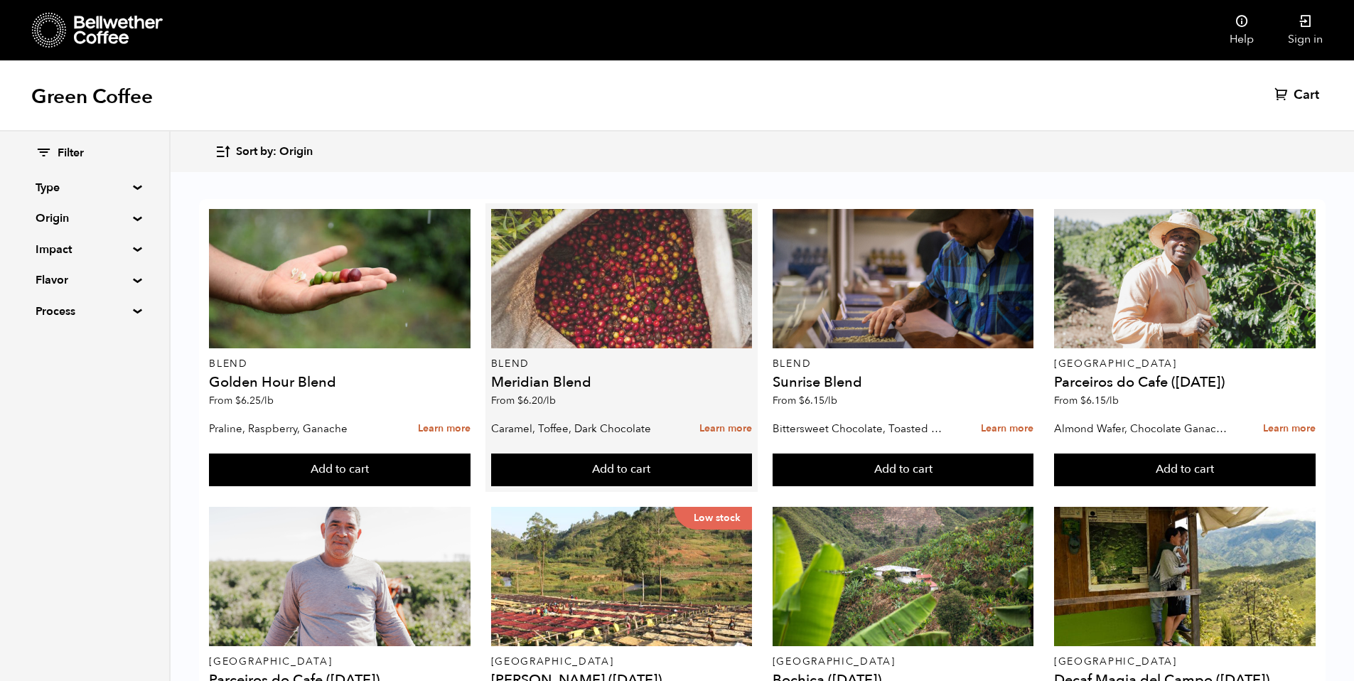
click at [656, 312] on div at bounding box center [622, 278] width 262 height 139
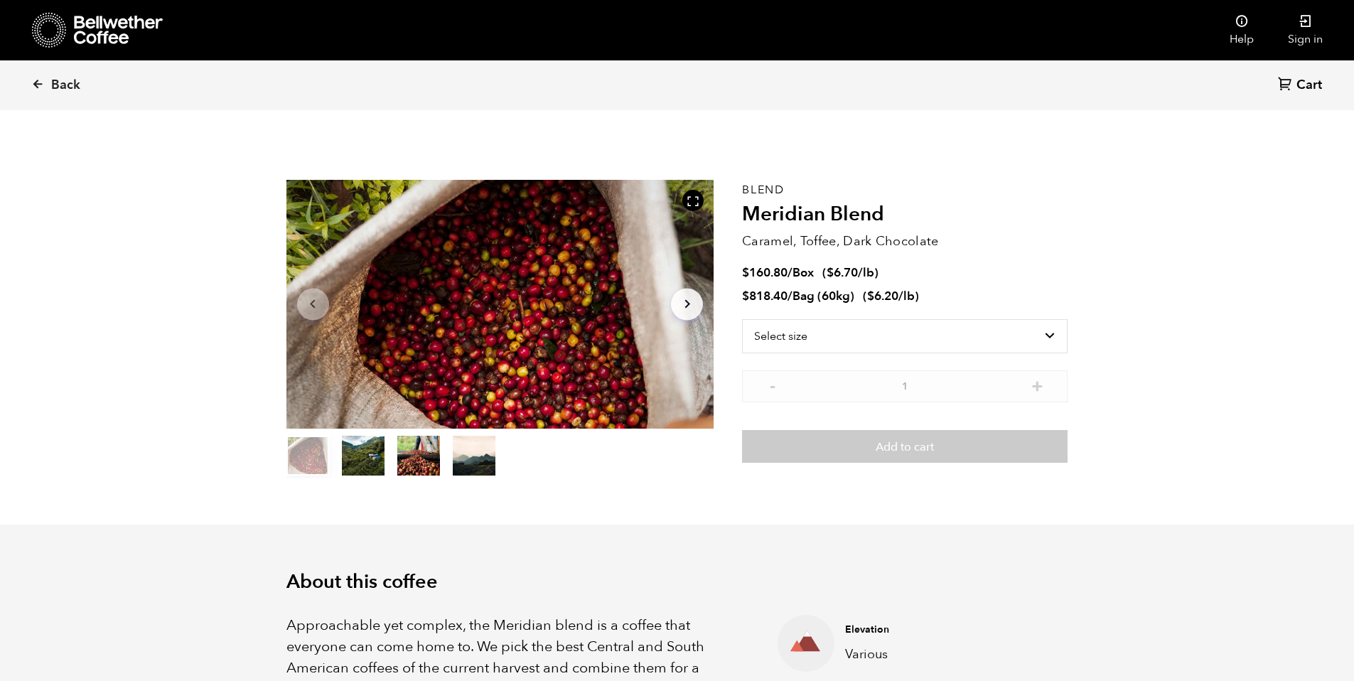
scroll to position [618, 757]
click at [878, 326] on select "Select size Bag (60kg) (132 lbs) Box (24 lbs)" at bounding box center [904, 336] width 325 height 34
select select "box"
click at [742, 319] on select "Select size Bag (60kg) (132 lbs) Box (24 lbs)" at bounding box center [904, 336] width 325 height 34
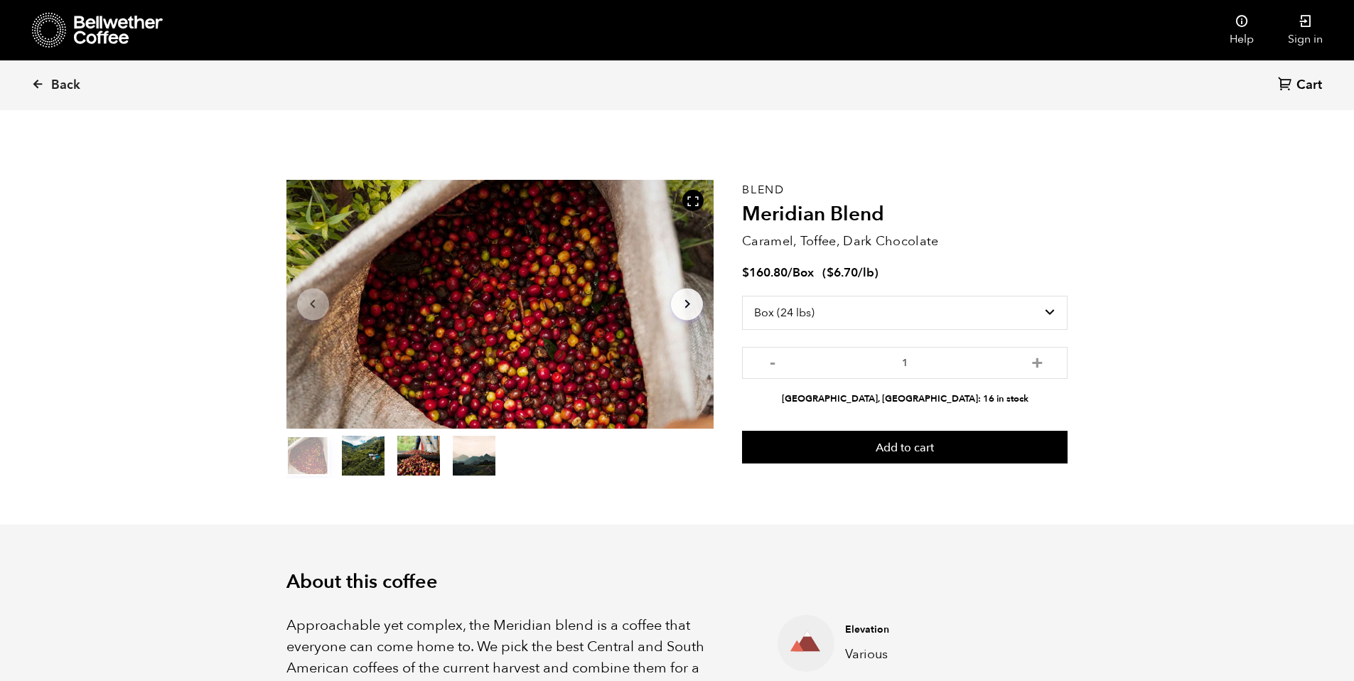
click at [410, 461] on button "item 2" at bounding box center [418, 458] width 43 height 40
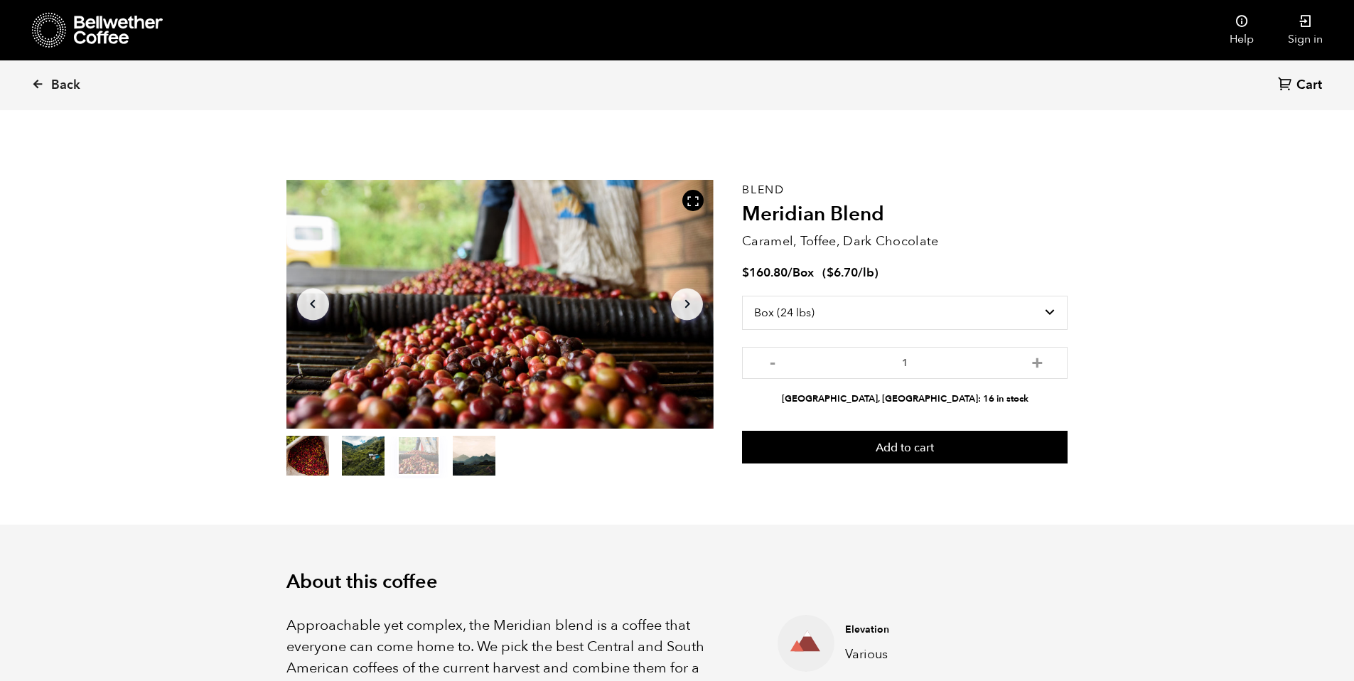
click at [478, 452] on button "item 3" at bounding box center [474, 458] width 43 height 40
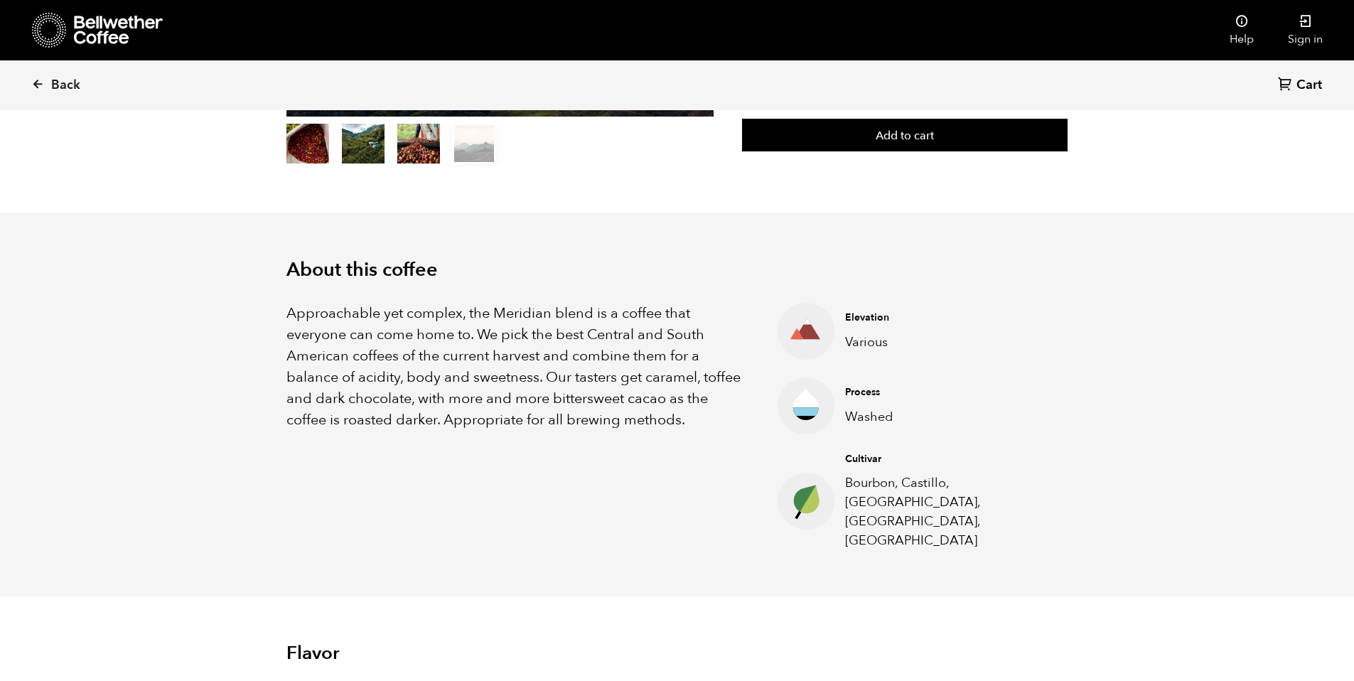
scroll to position [0, 0]
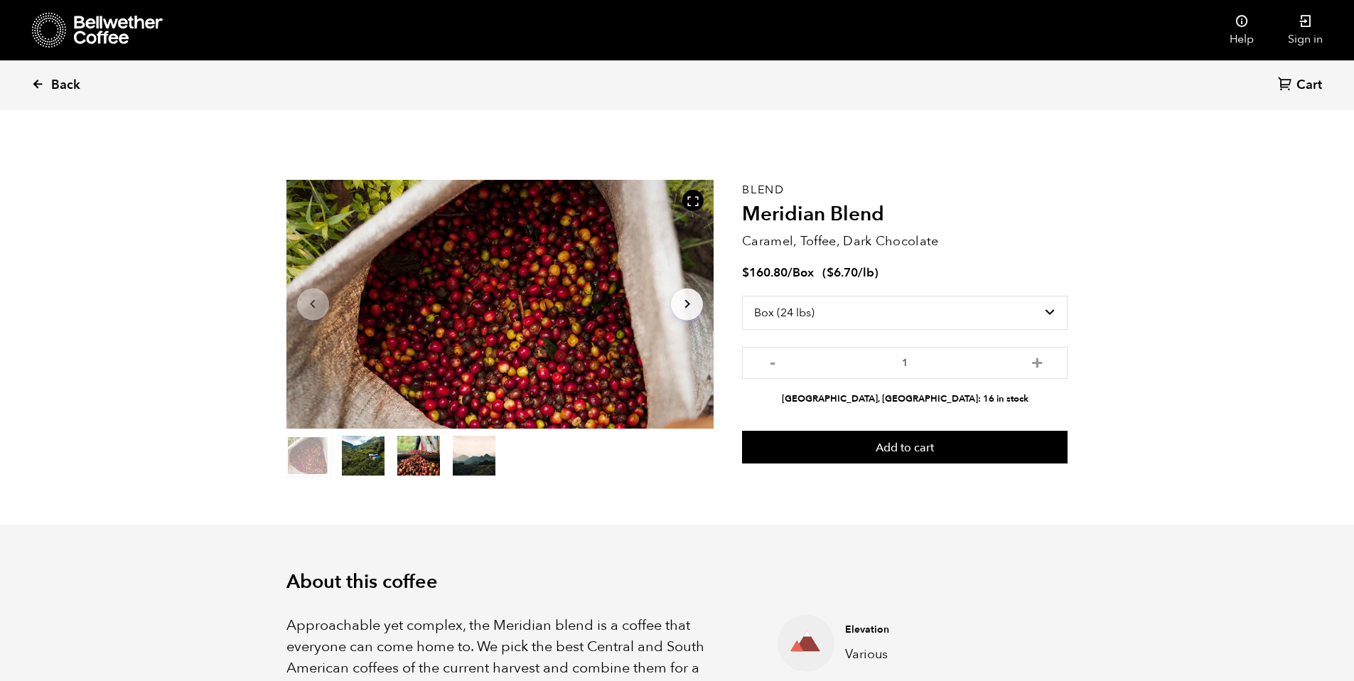
click at [47, 73] on link "Back" at bounding box center [75, 85] width 88 height 48
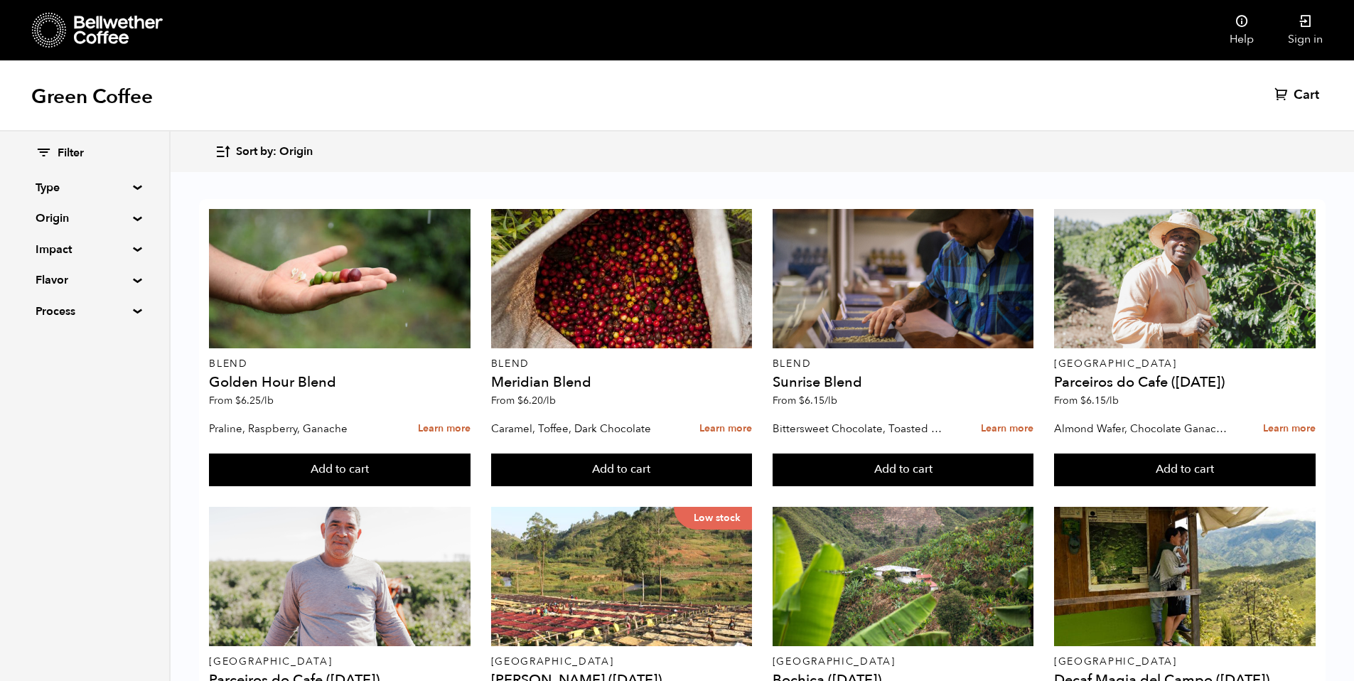
click at [126, 194] on summary "Type" at bounding box center [85, 187] width 98 height 17
click at [126, 194] on summary "Type" at bounding box center [85, 187] width 99 height 17
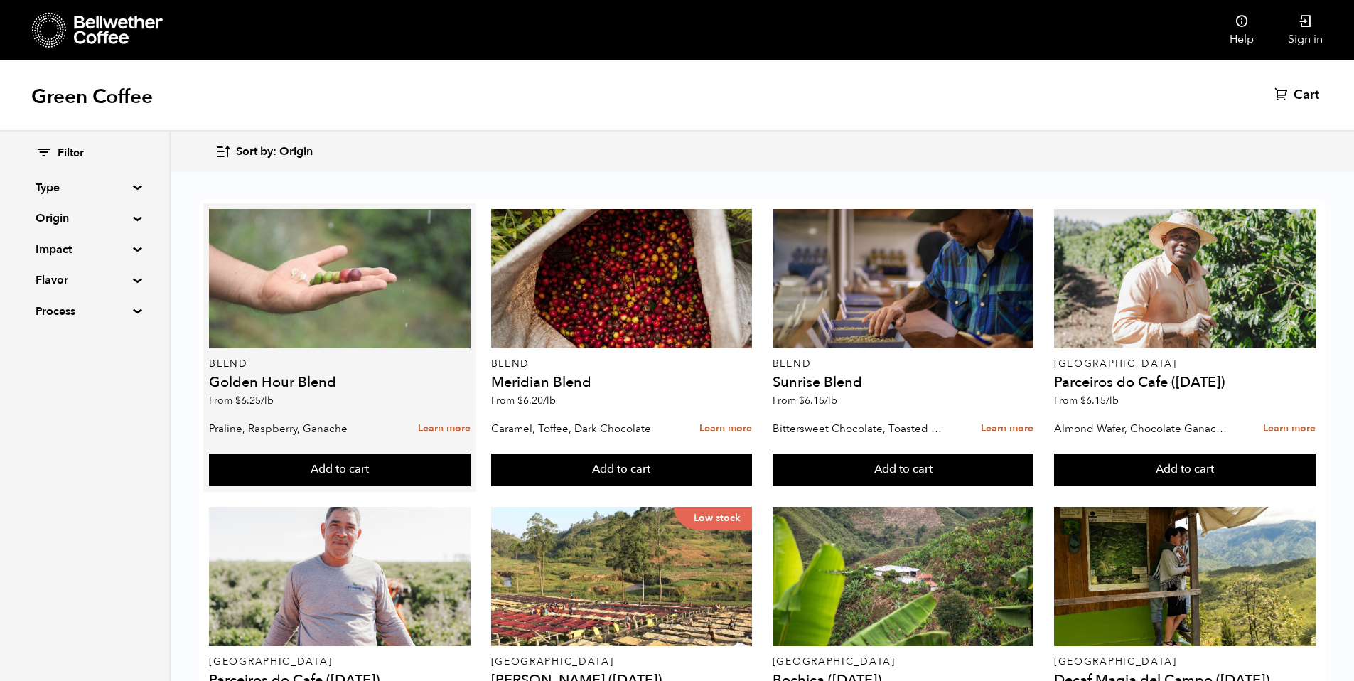
click at [371, 316] on div at bounding box center [340, 278] width 262 height 139
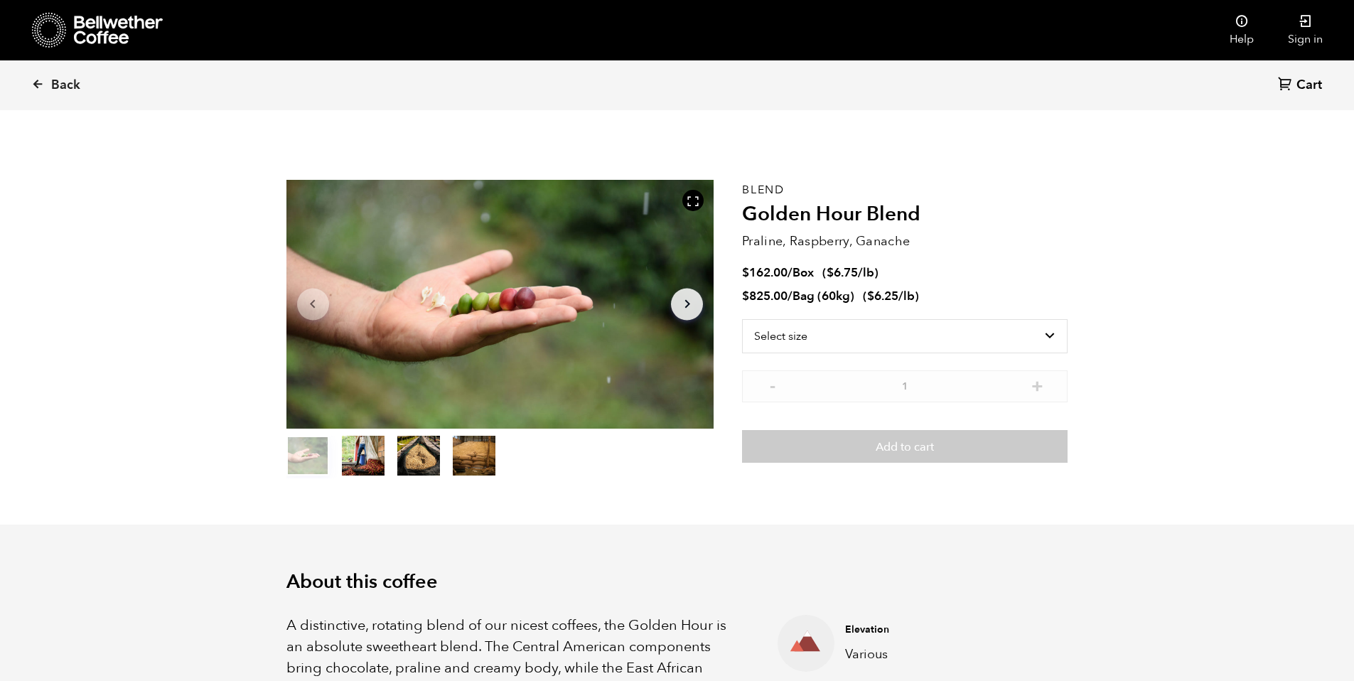
scroll to position [618, 757]
click at [756, 331] on select "Select size Bag (60kg) (132 lbs) Box (24 lbs)" at bounding box center [904, 336] width 325 height 34
click at [742, 319] on select "Select size Bag (60kg) (132 lbs) Box (24 lbs)" at bounding box center [904, 336] width 325 height 34
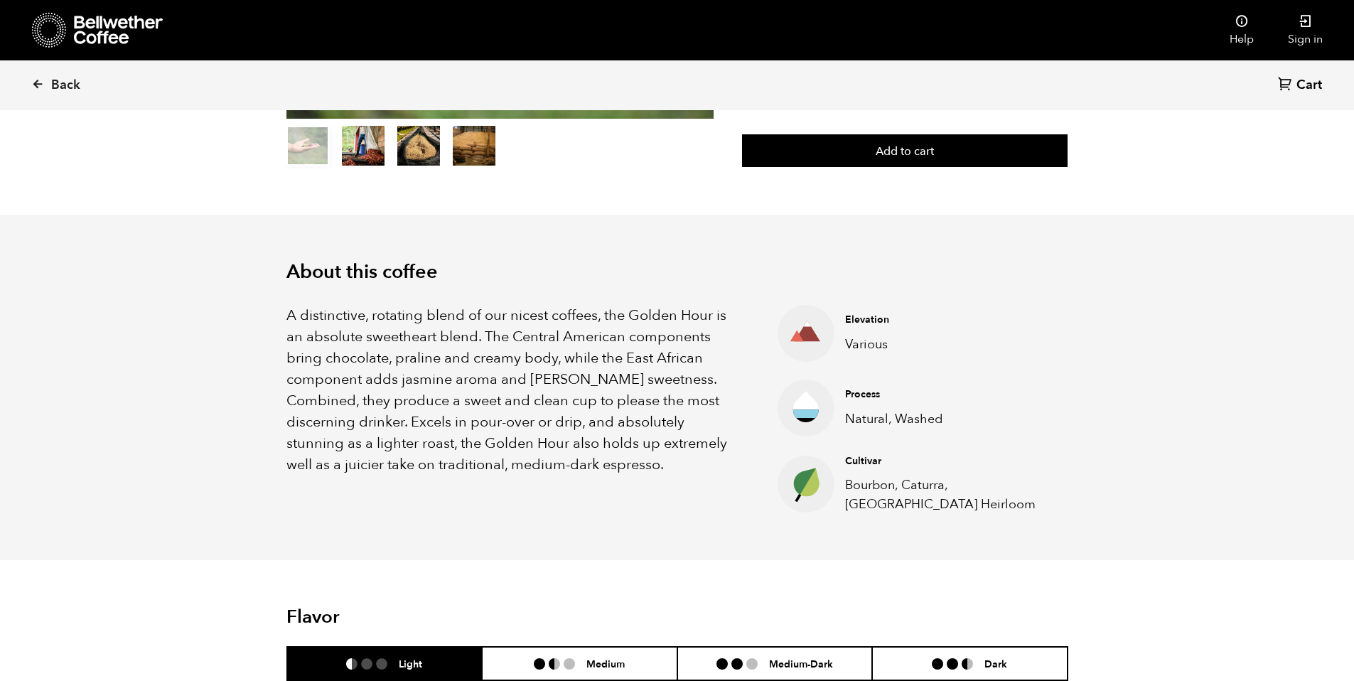
scroll to position [0, 0]
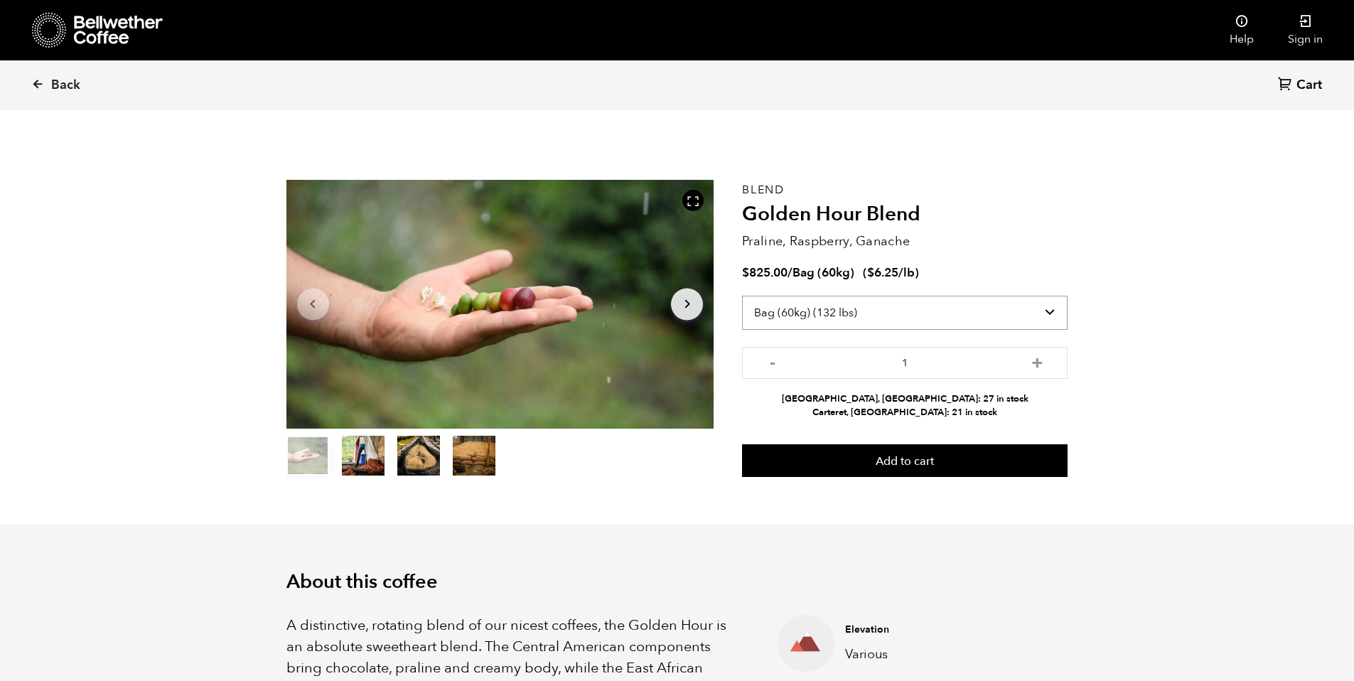
click at [878, 295] on div "Blend Golden Hour Blend Praline, Raspberry, Ganache $ 825.00 / Bag (60kg) ( $ 6…" at bounding box center [904, 329] width 325 height 298
click at [872, 302] on select "Select size Bag (60kg) (132 lbs) Box (24 lbs)" at bounding box center [904, 313] width 325 height 34
select select "box"
click at [742, 296] on select "Select size Bag (60kg) (132 lbs) Box (24 lbs)" at bounding box center [904, 313] width 325 height 34
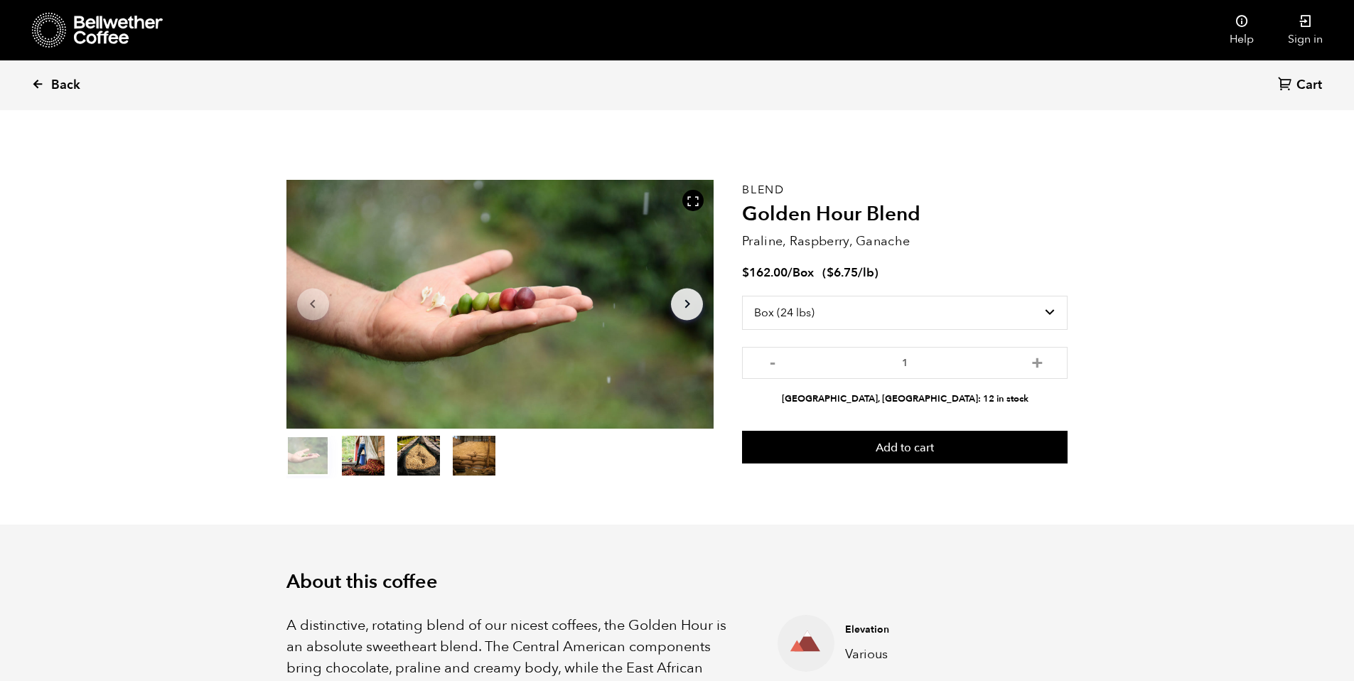
click at [87, 78] on link "Back" at bounding box center [75, 85] width 88 height 48
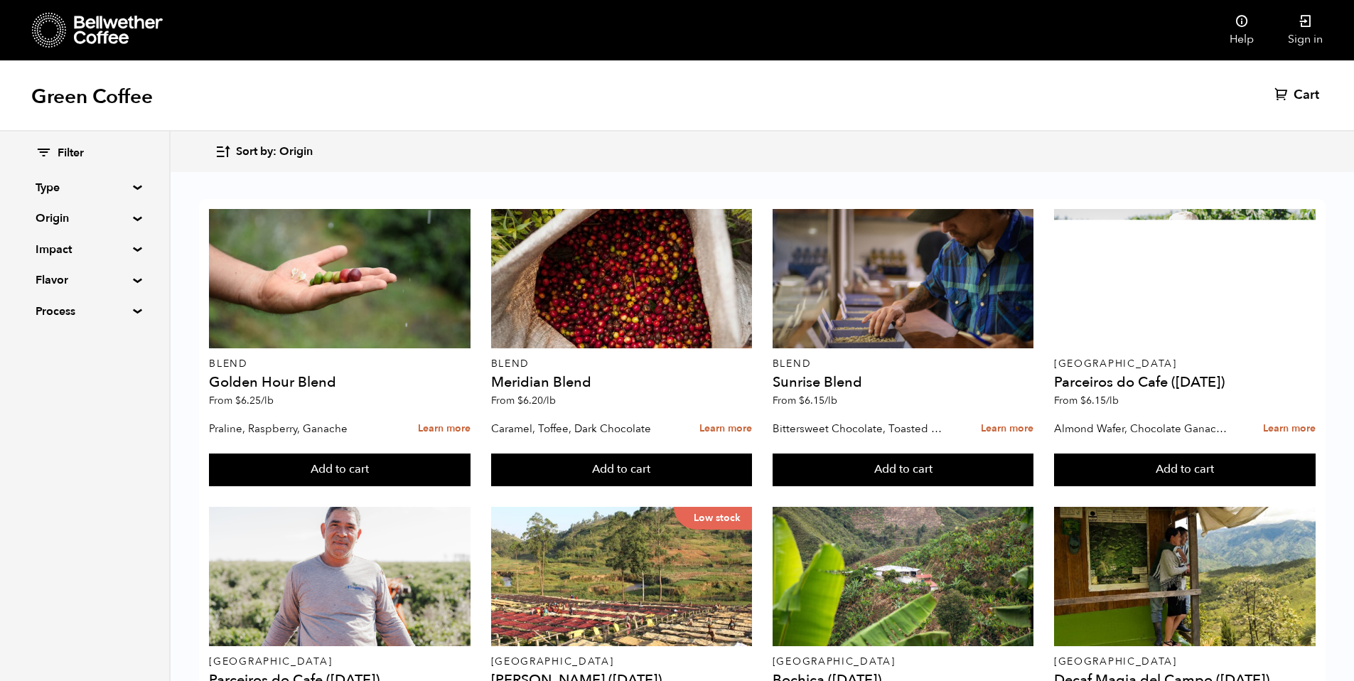
scroll to position [1040, 0]
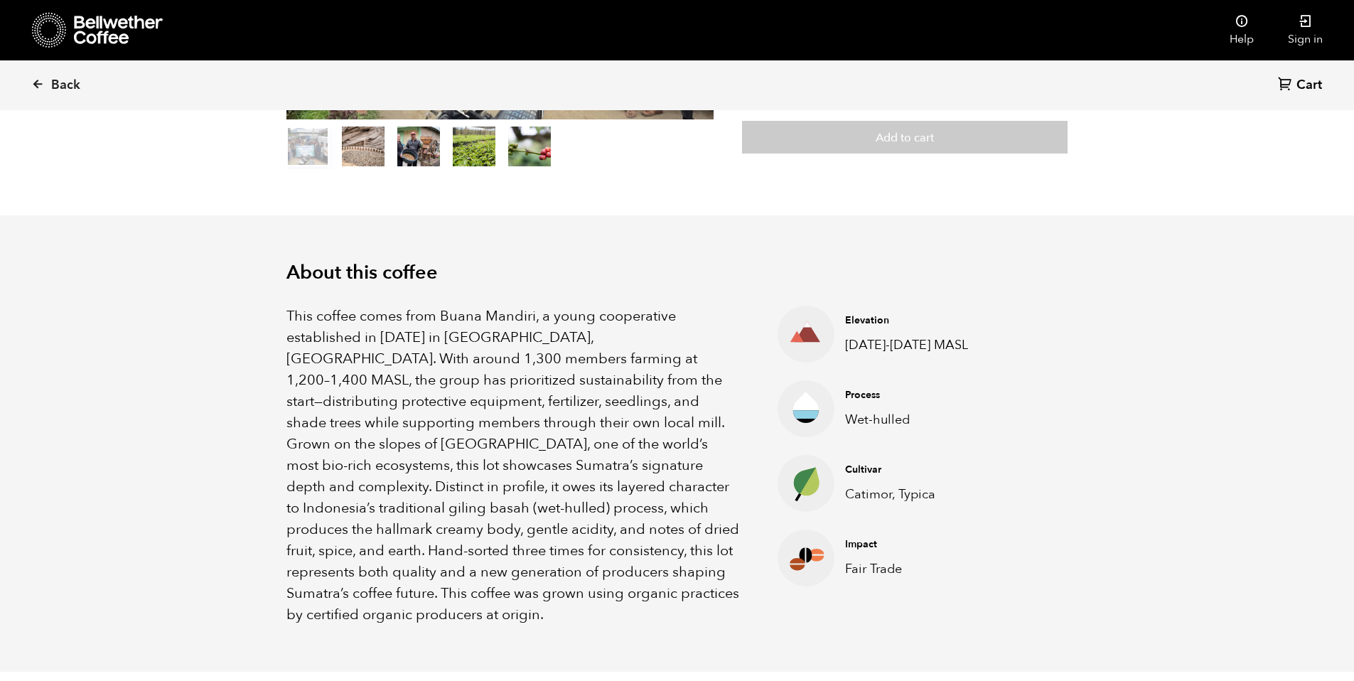
scroll to position [365, 0]
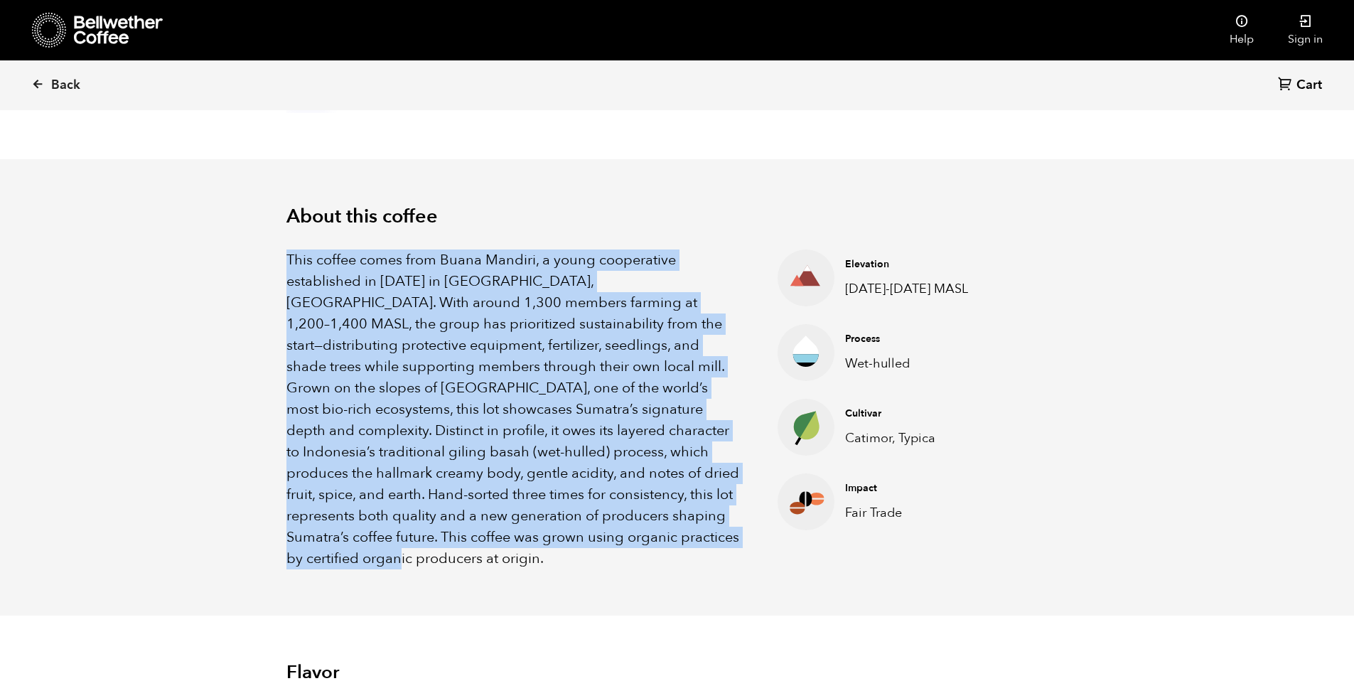
drag, startPoint x: 691, startPoint y: 540, endPoint x: 278, endPoint y: 241, distance: 509.9
click at [278, 241] on div "About this coffee This coffee comes from Buana Mandiri, a young cooperative est…" at bounding box center [677, 387] width 853 height 456
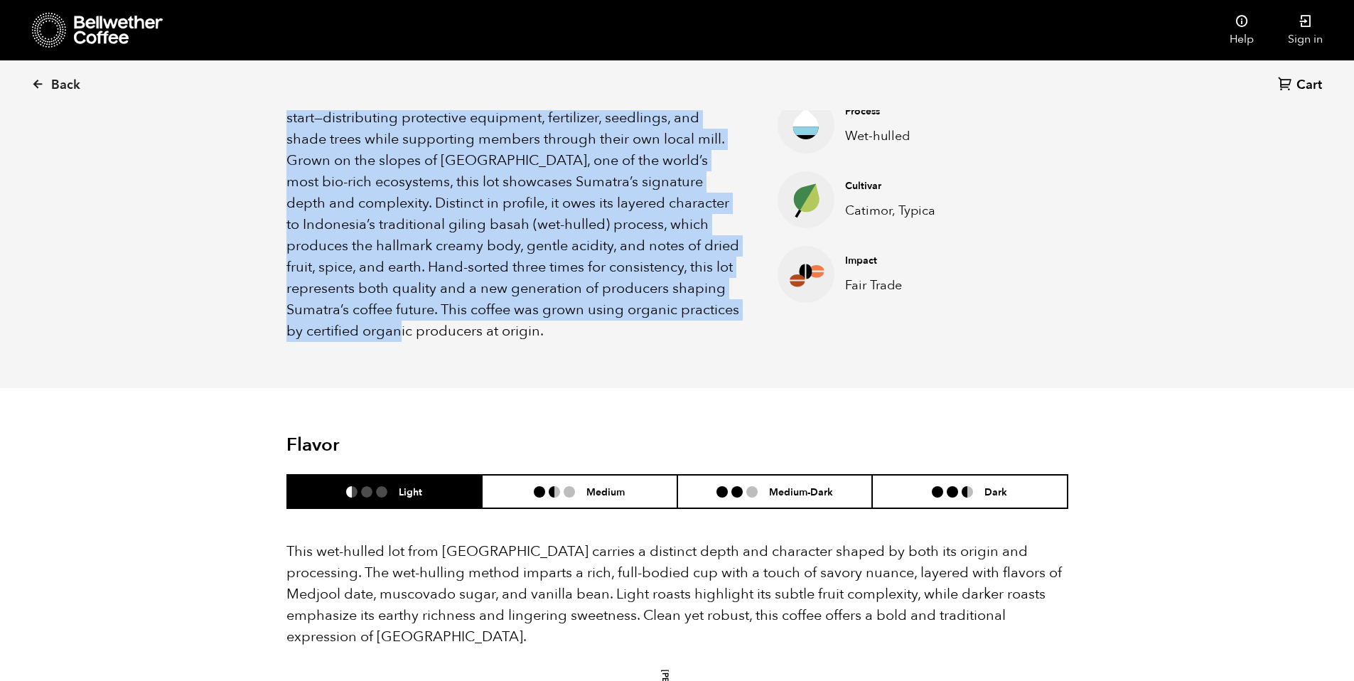
scroll to position [0, 0]
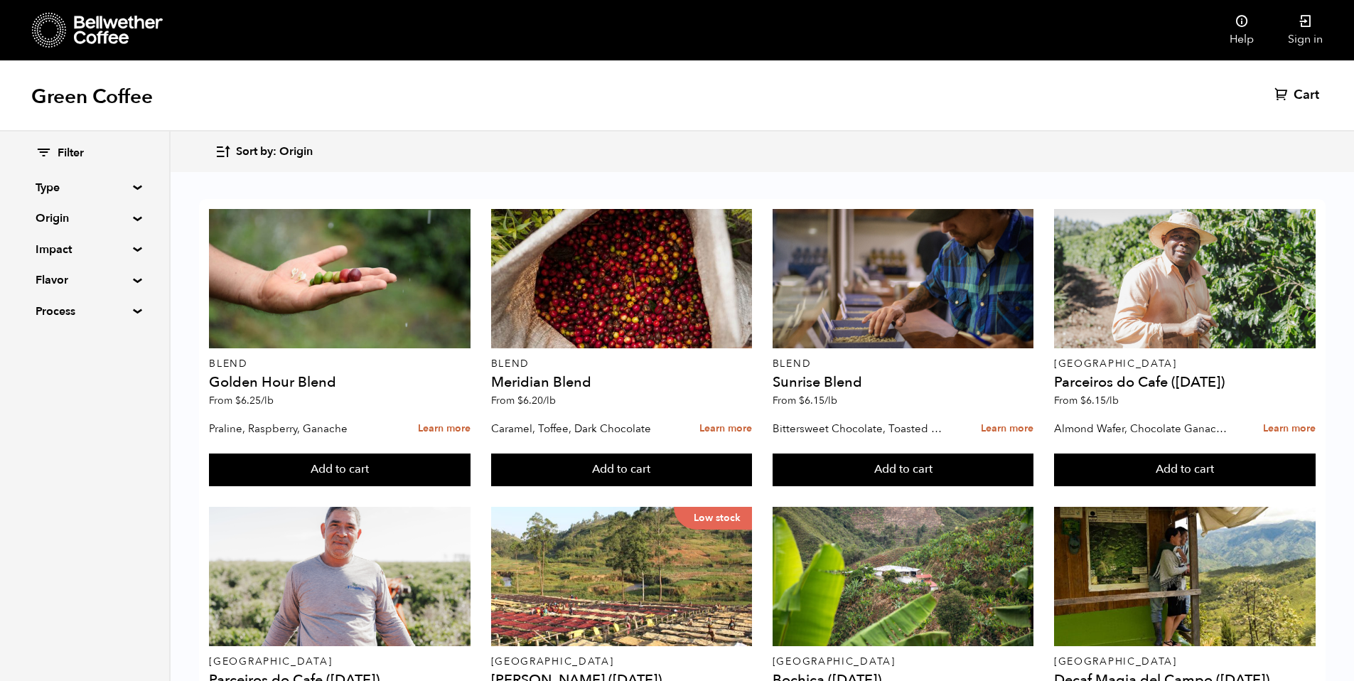
click at [91, 41] on icon at bounding box center [118, 30] width 89 height 28
